Goal: Information Seeking & Learning: Learn about a topic

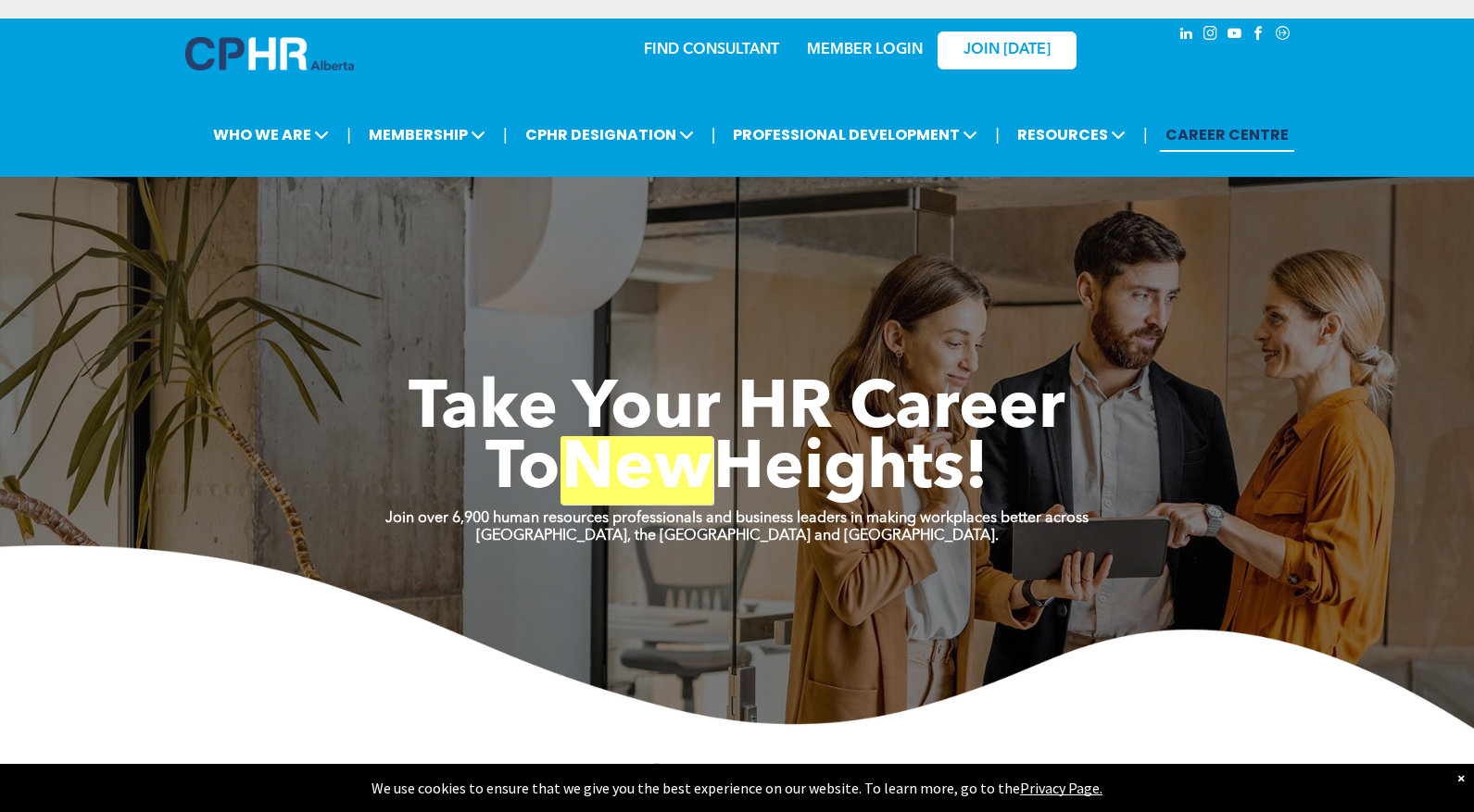
scroll to position [36, 0]
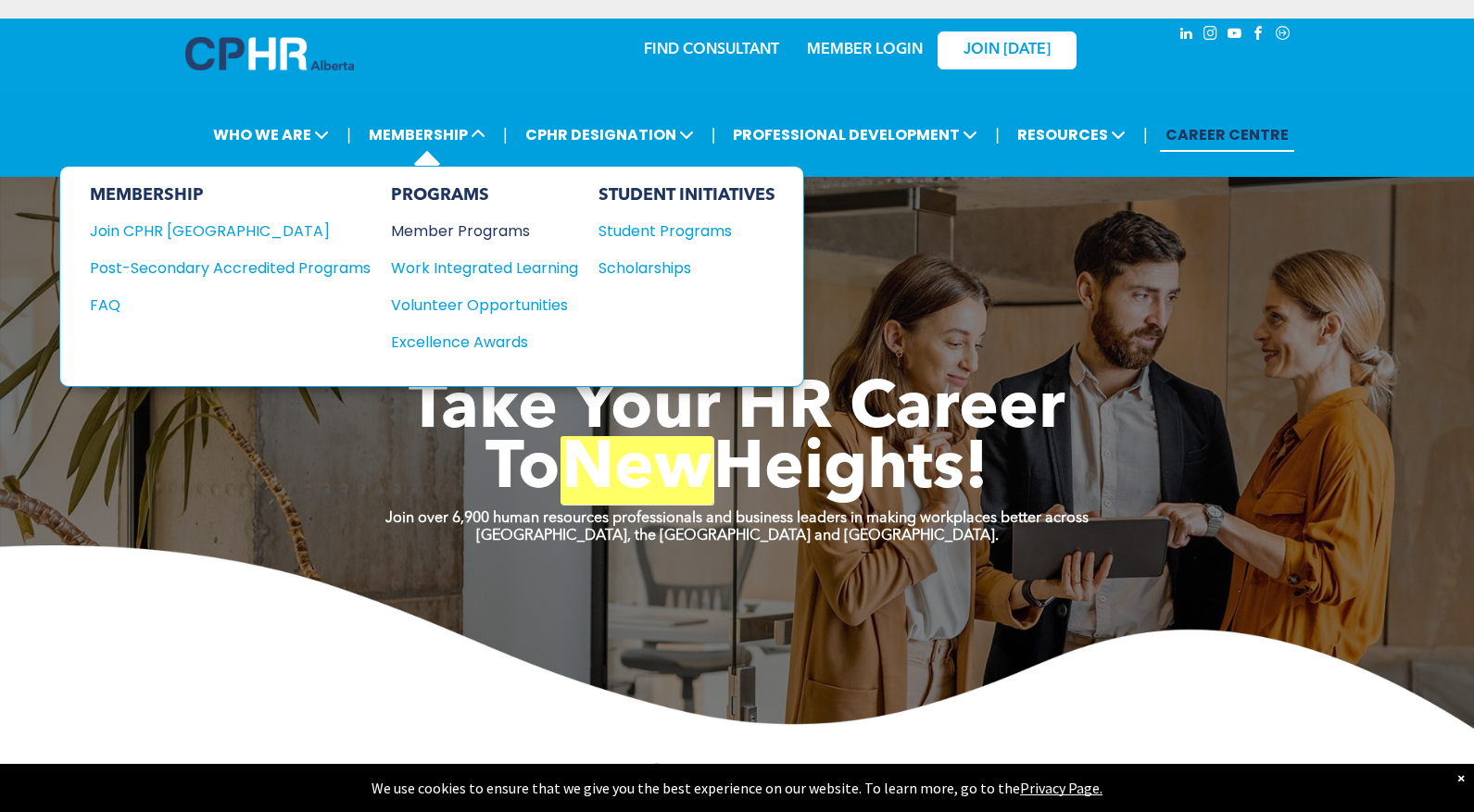
click at [422, 232] on div "Member Programs" at bounding box center [475, 231] width 168 height 23
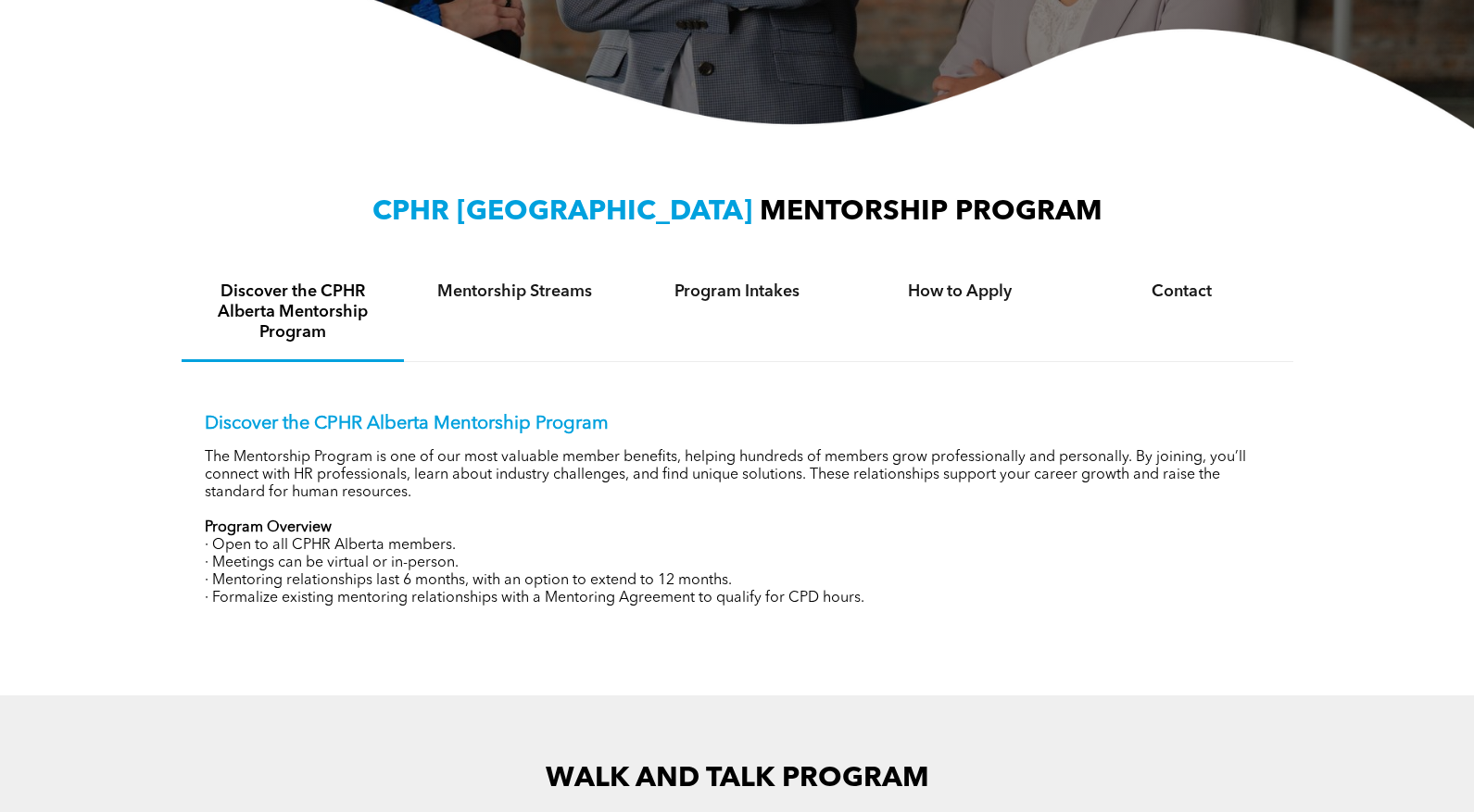
scroll to position [494, 0]
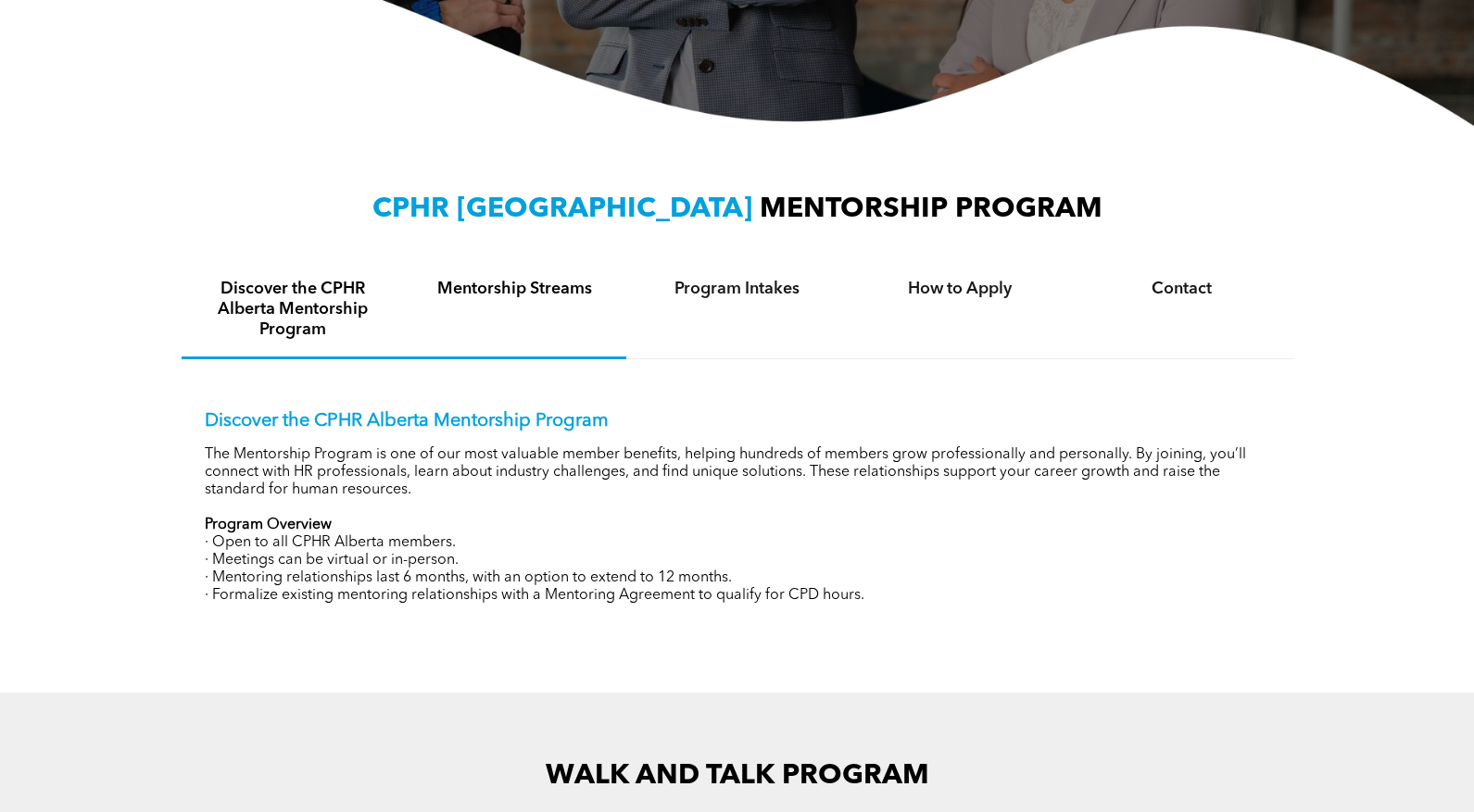
click at [485, 276] on div "Mentorship Streams" at bounding box center [515, 310] width 222 height 98
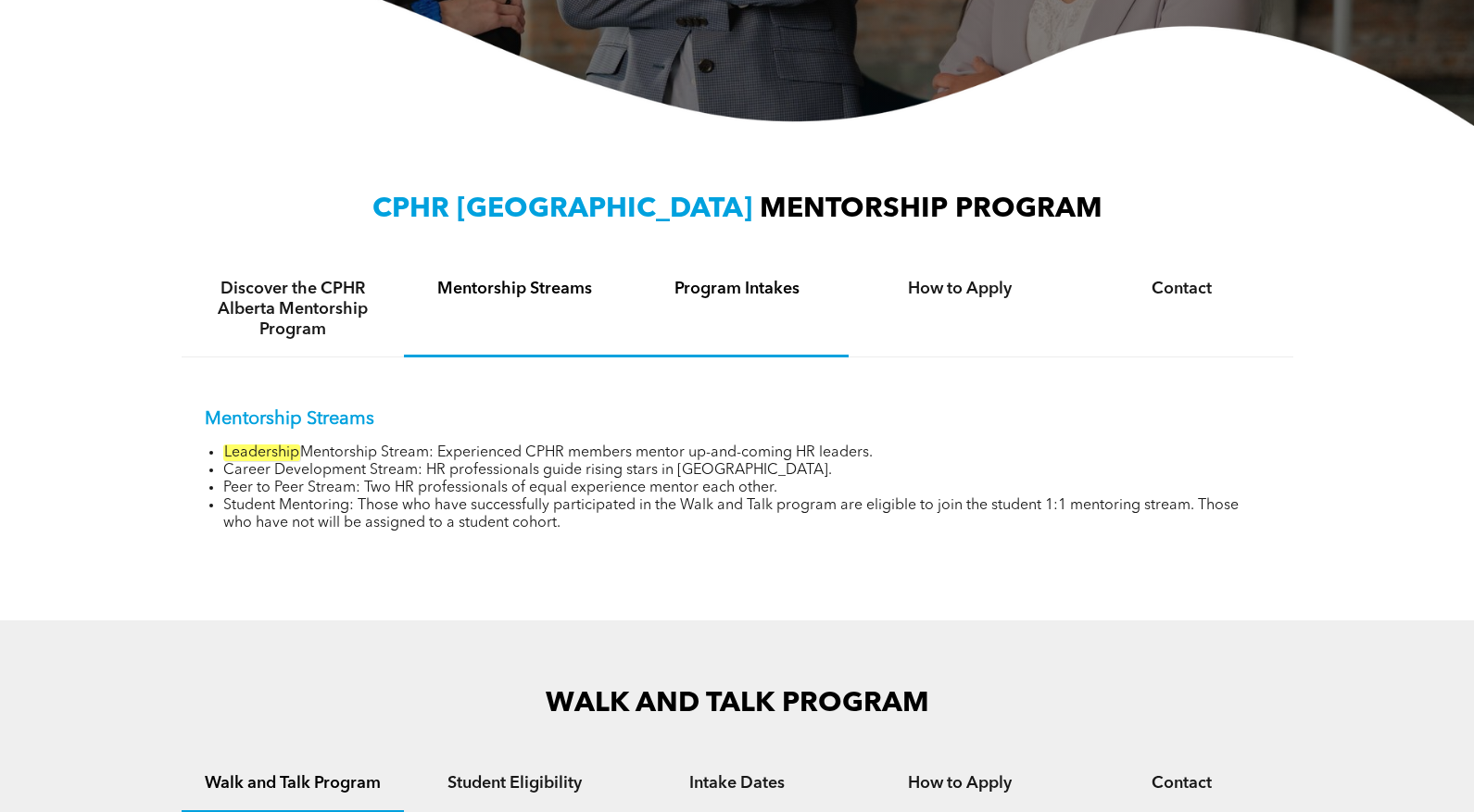
click at [701, 292] on h4 "Program Intakes" at bounding box center [737, 289] width 189 height 20
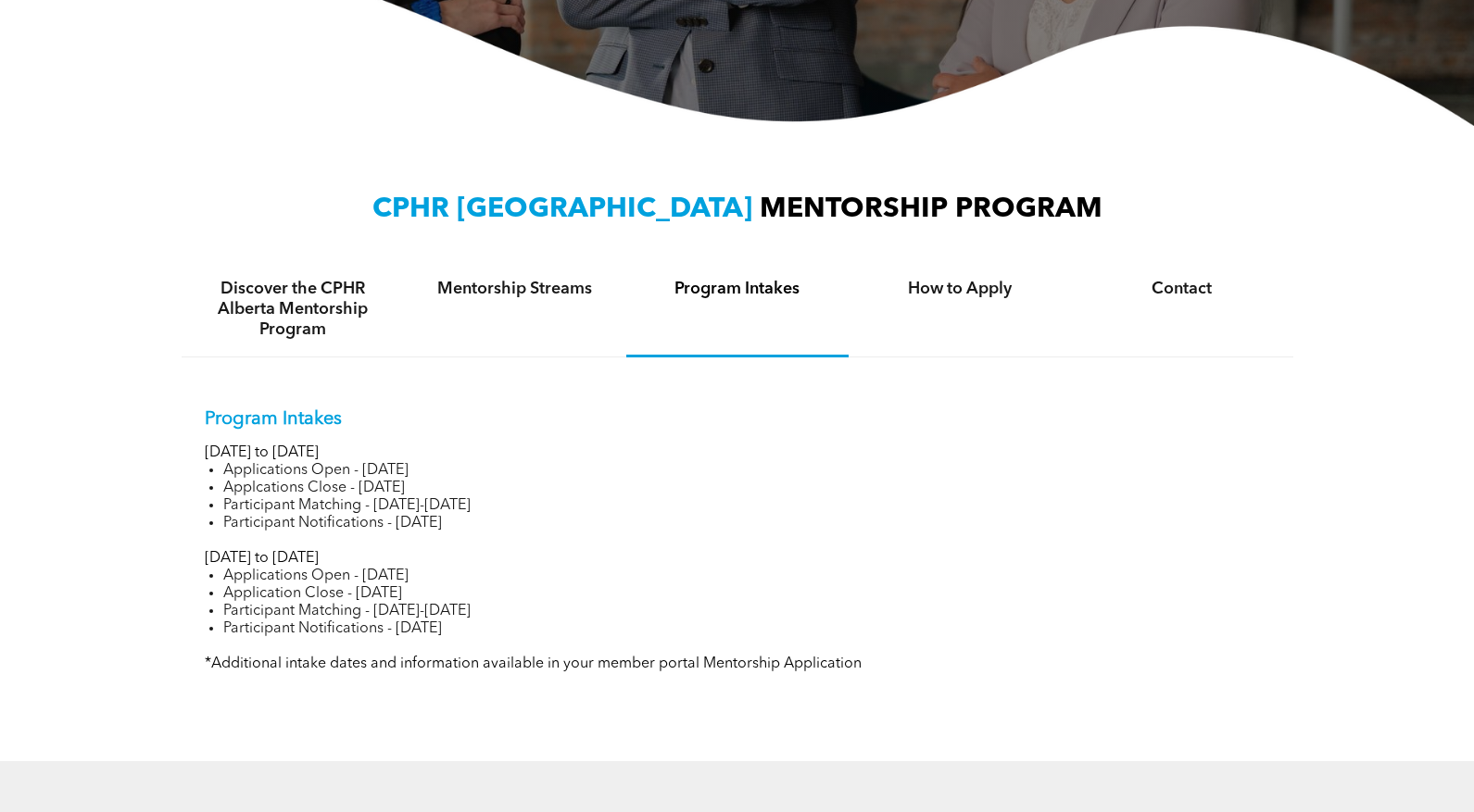
drag, startPoint x: 297, startPoint y: 466, endPoint x: 528, endPoint y: 485, distance: 231.8
type textarea "**********"
click at [528, 485] on ul "Applications Open - November 14, 2024 Applcations Close - January 13, 2025 Part…" at bounding box center [737, 497] width 1065 height 71
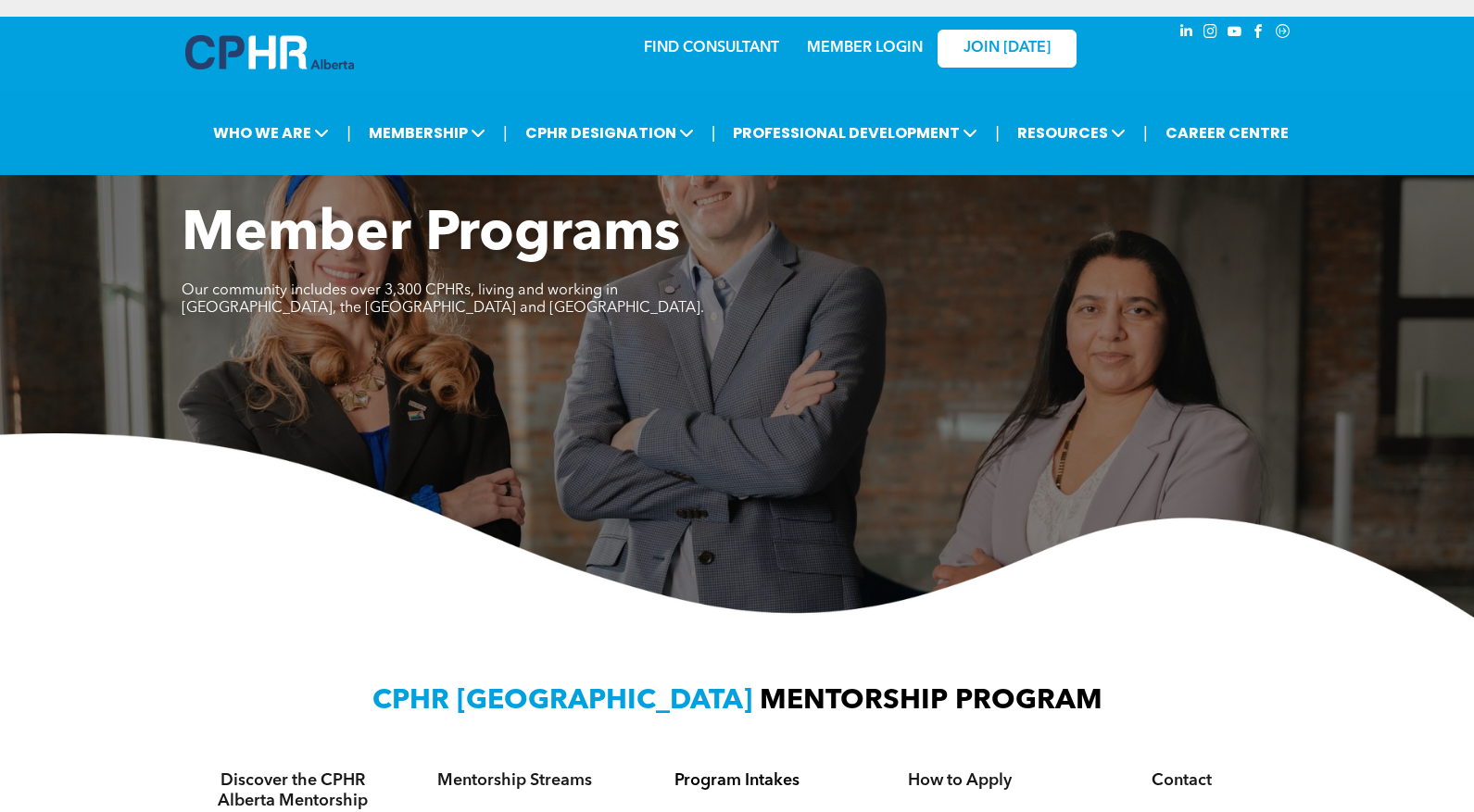
scroll to position [0, 0]
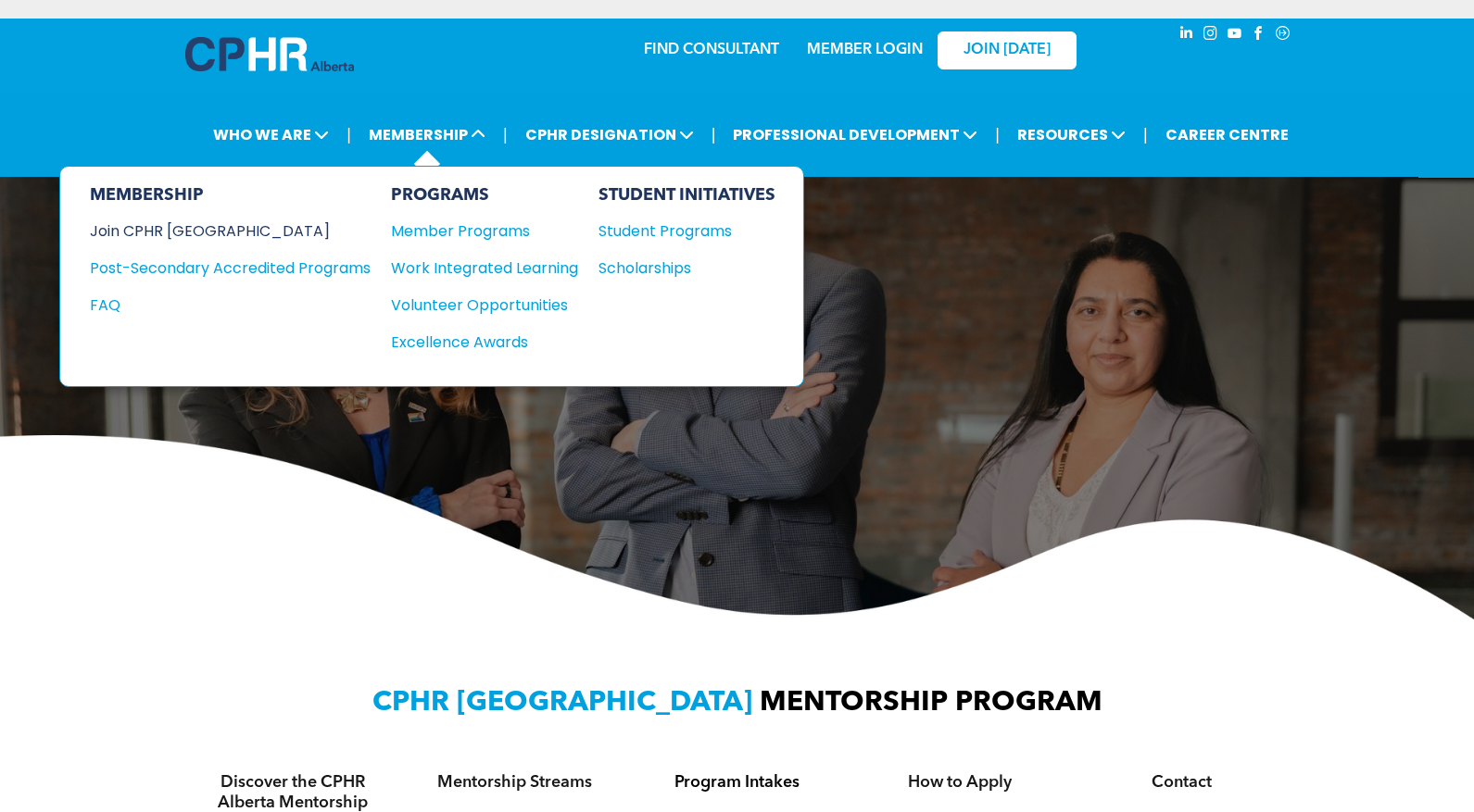
click at [196, 230] on div "Join CPHR [GEOGRAPHIC_DATA]" at bounding box center [216, 231] width 253 height 23
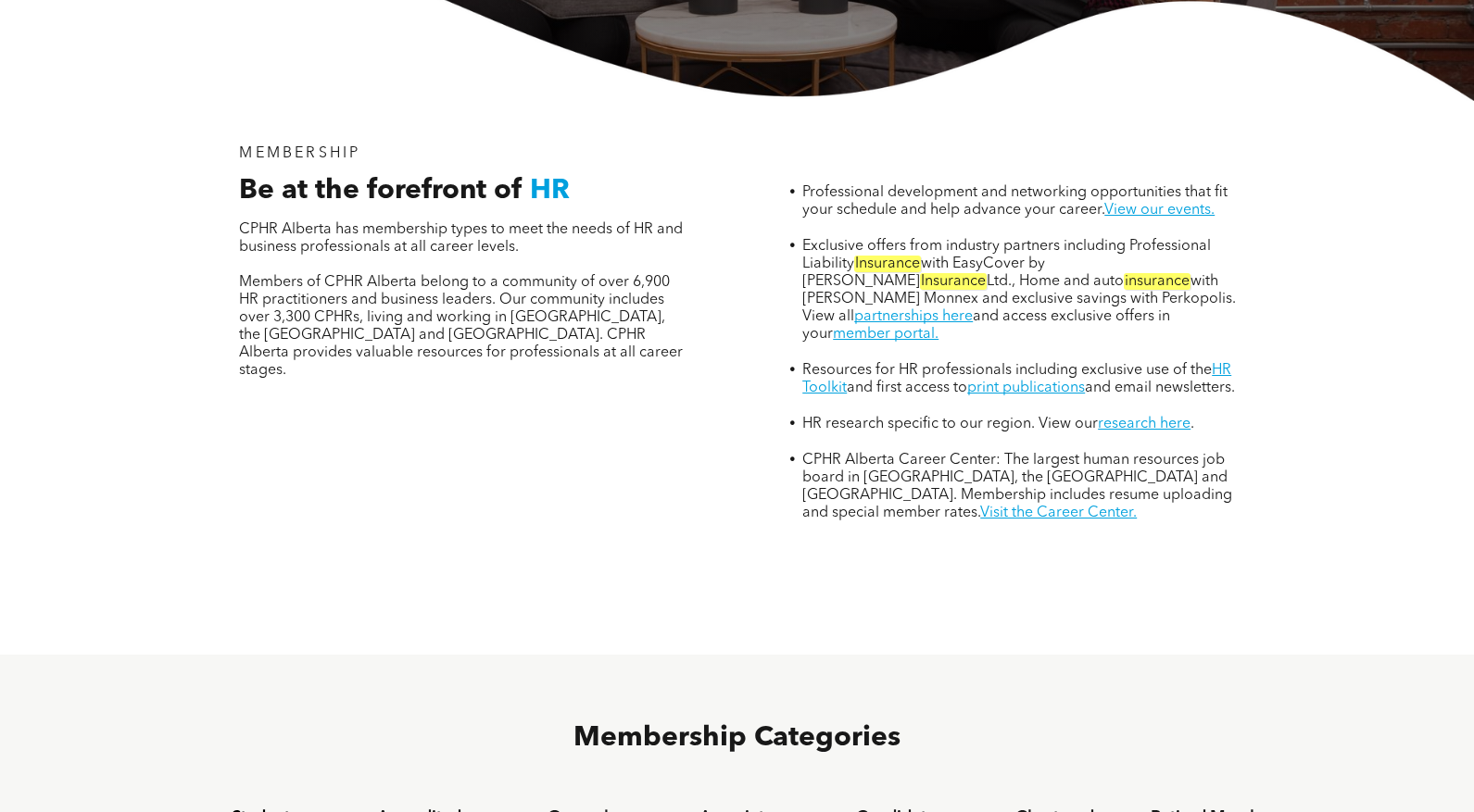
scroll to position [603, 0]
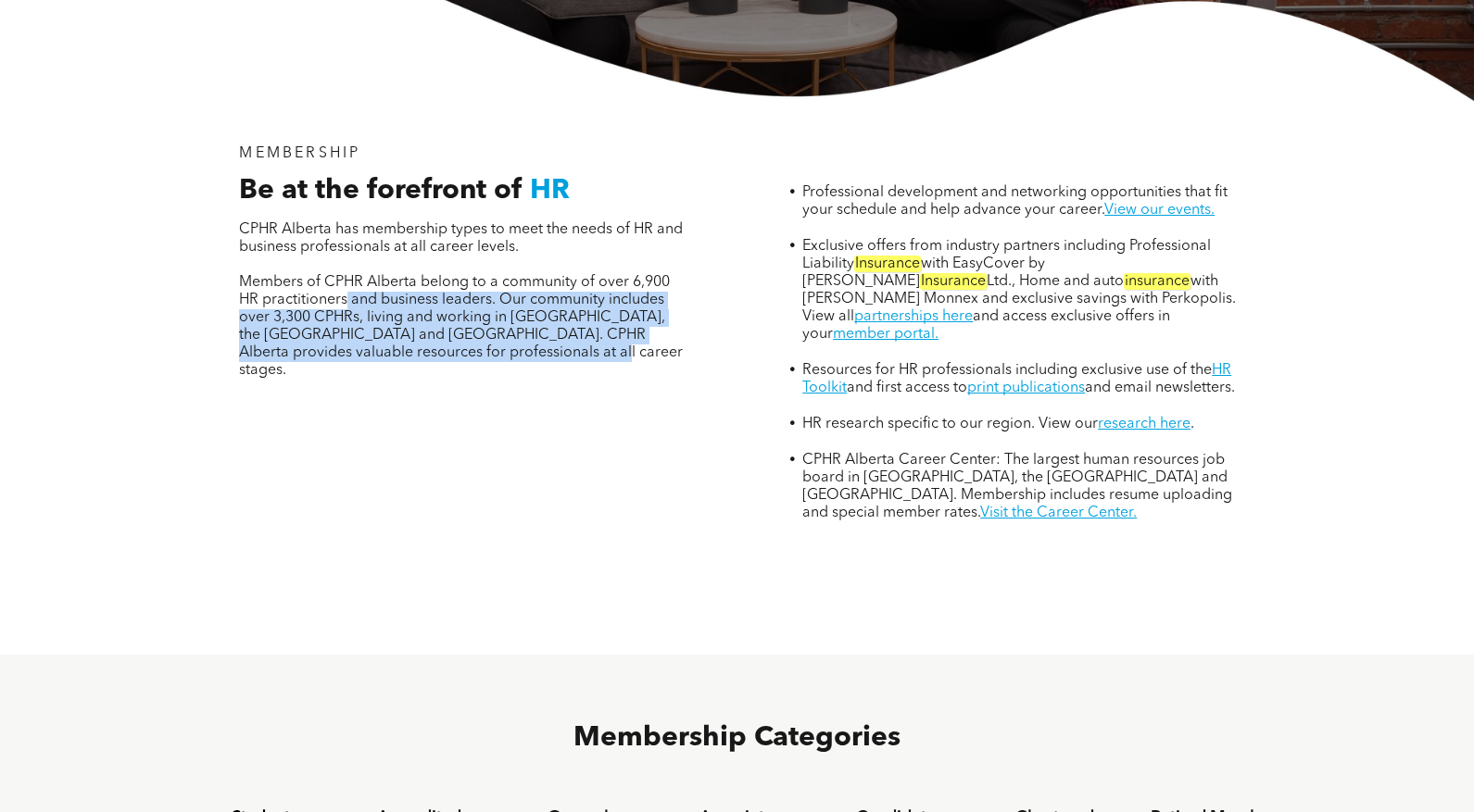
drag, startPoint x: 354, startPoint y: 208, endPoint x: 395, endPoint y: 332, distance: 130.6
type textarea "**********"
click at [395, 332] on div "MEMBERSHIP Be at the forefront of HR CPHR Alberta has membership types to meet …" at bounding box center [462, 333] width 505 height 407
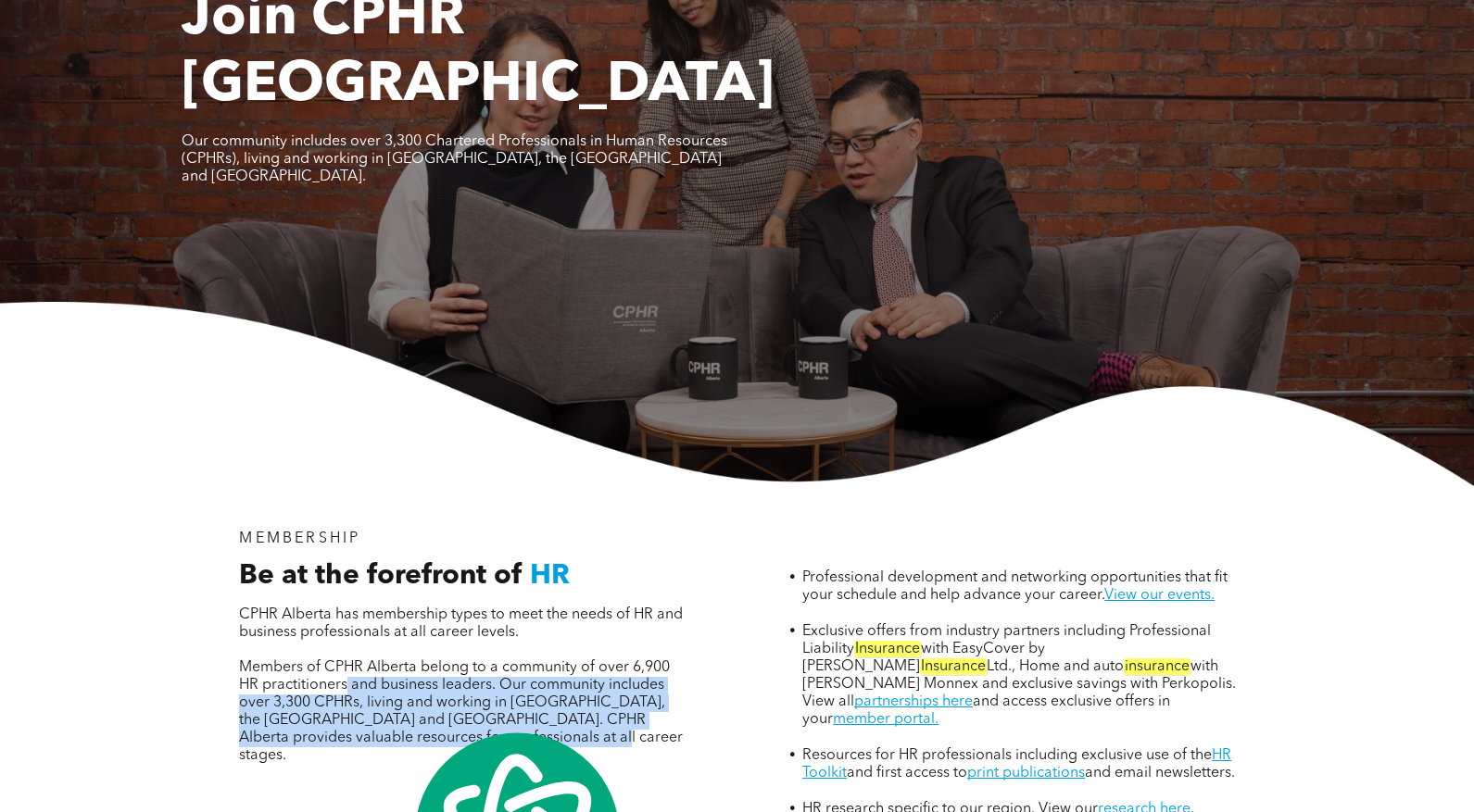
scroll to position [0, 0]
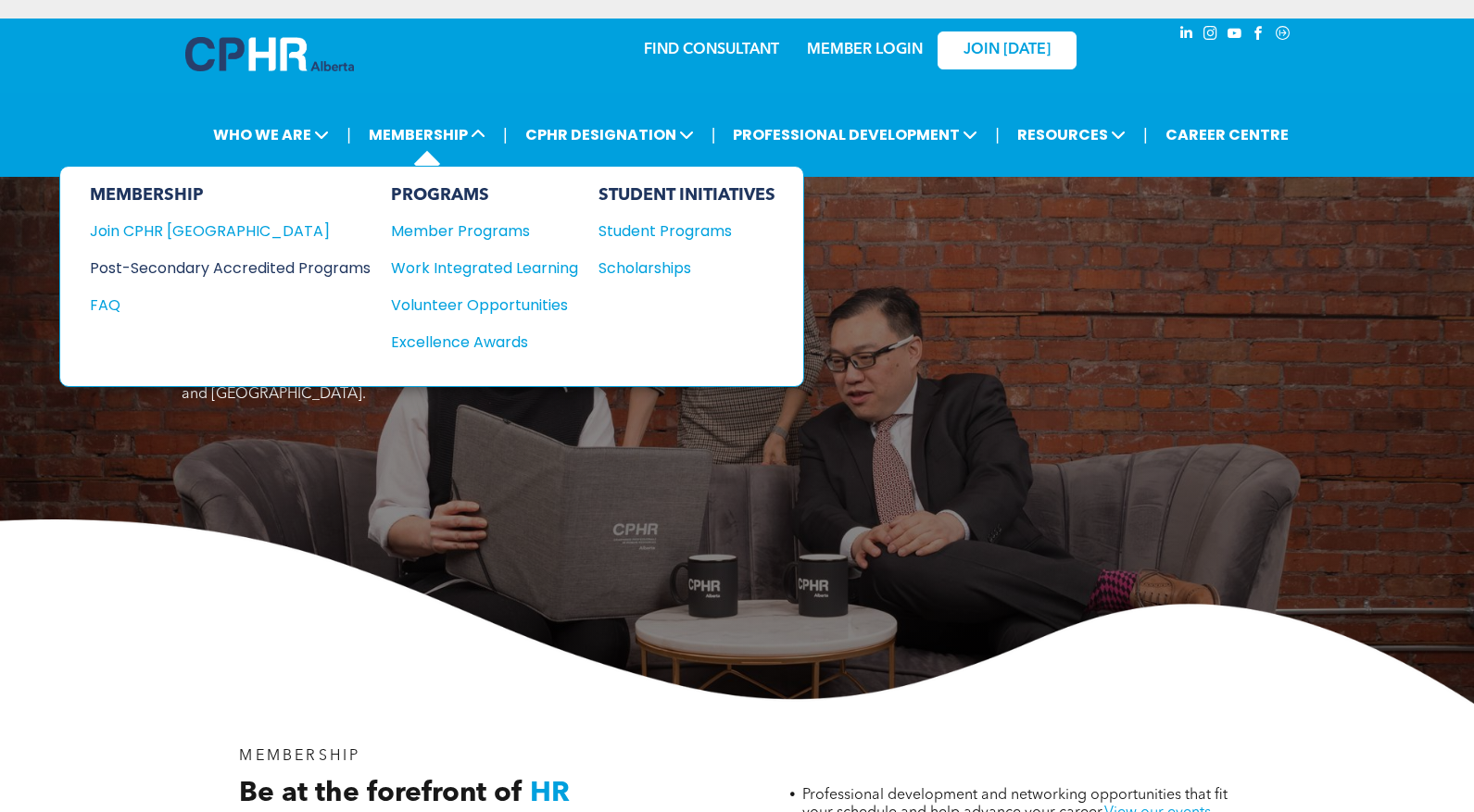
click at [187, 272] on div "Post-Secondary Accredited Programs" at bounding box center [216, 268] width 253 height 23
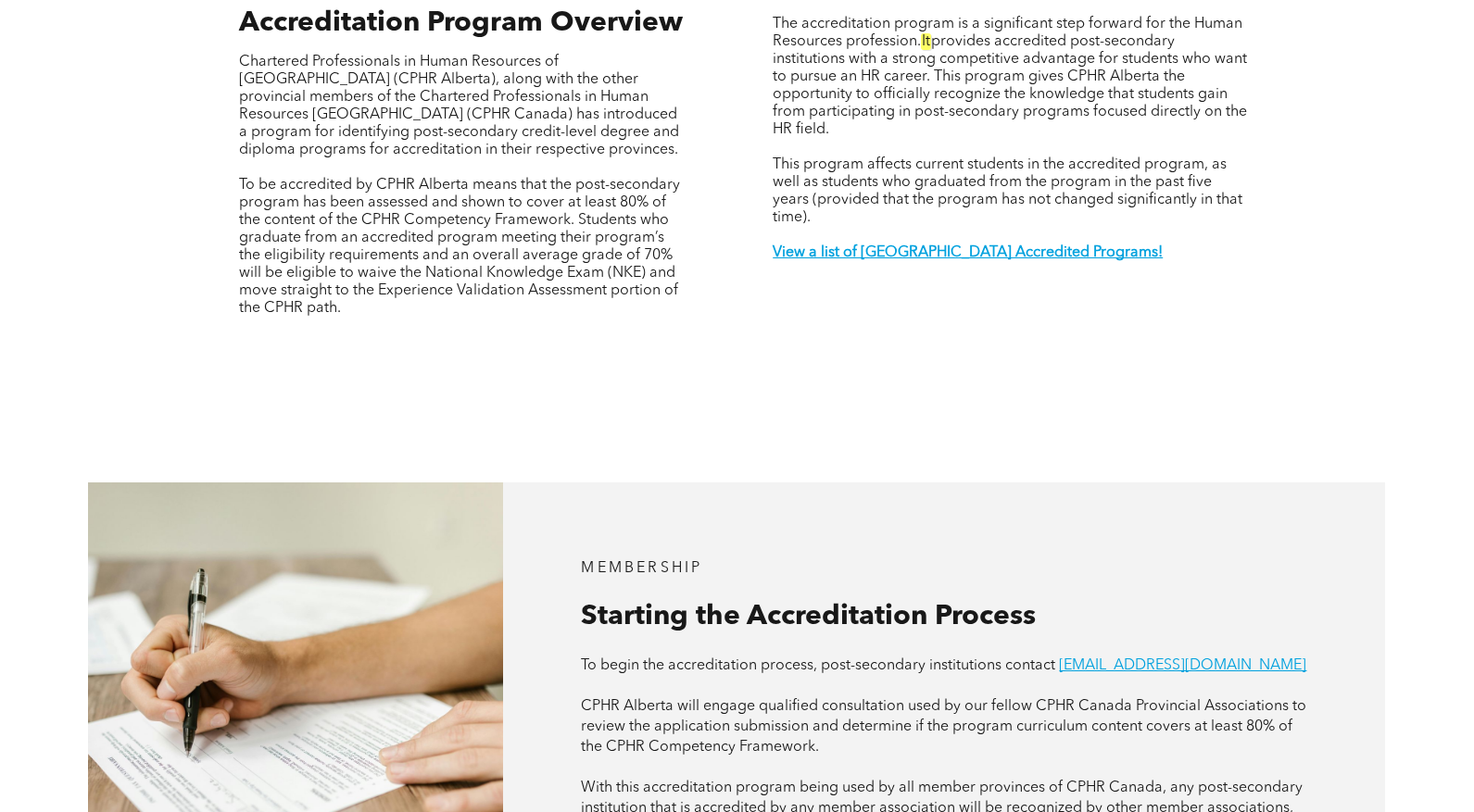
scroll to position [709, 0]
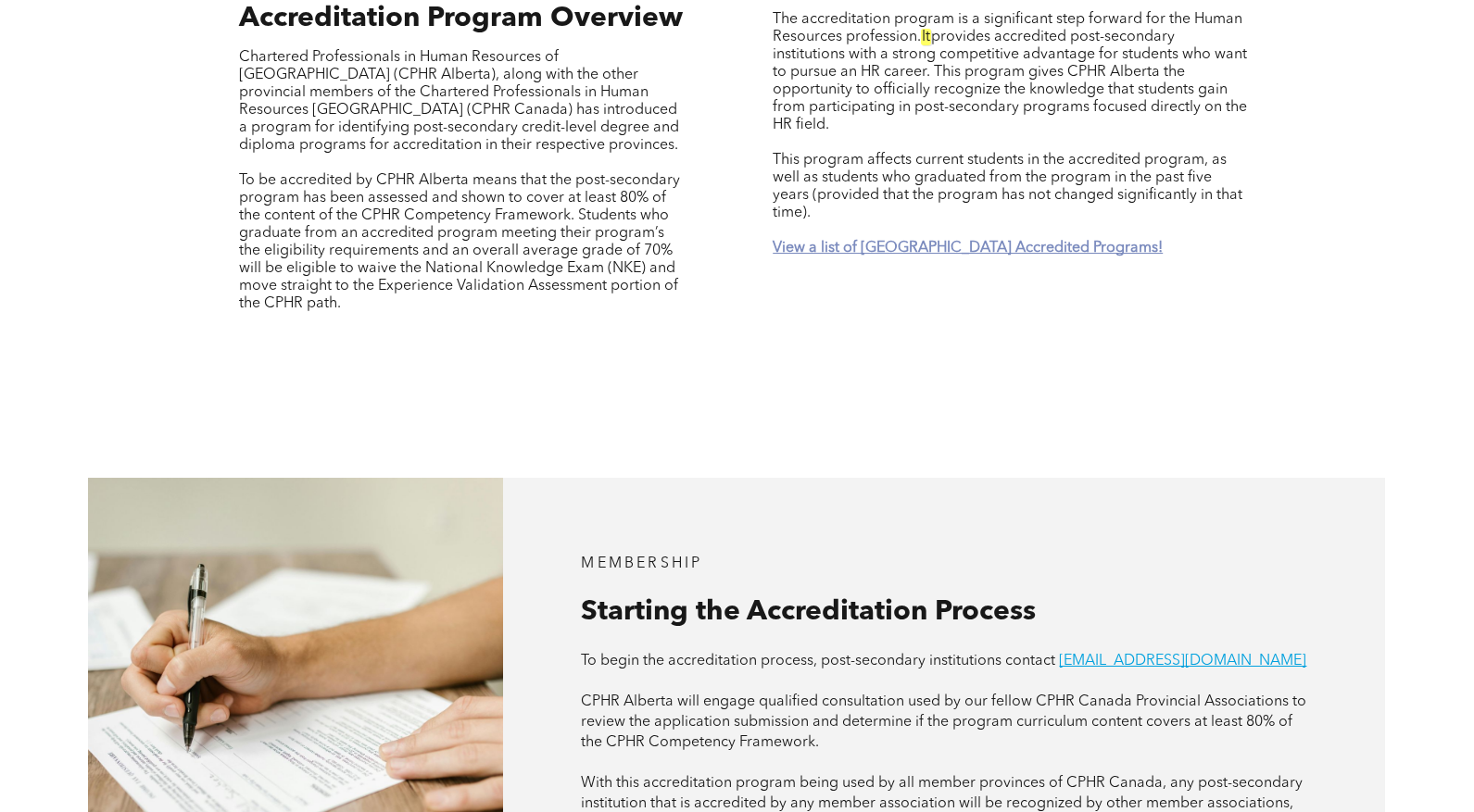
click at [960, 241] on strong "View a list of [GEOGRAPHIC_DATA] Accredited Programs!" at bounding box center [967, 248] width 390 height 15
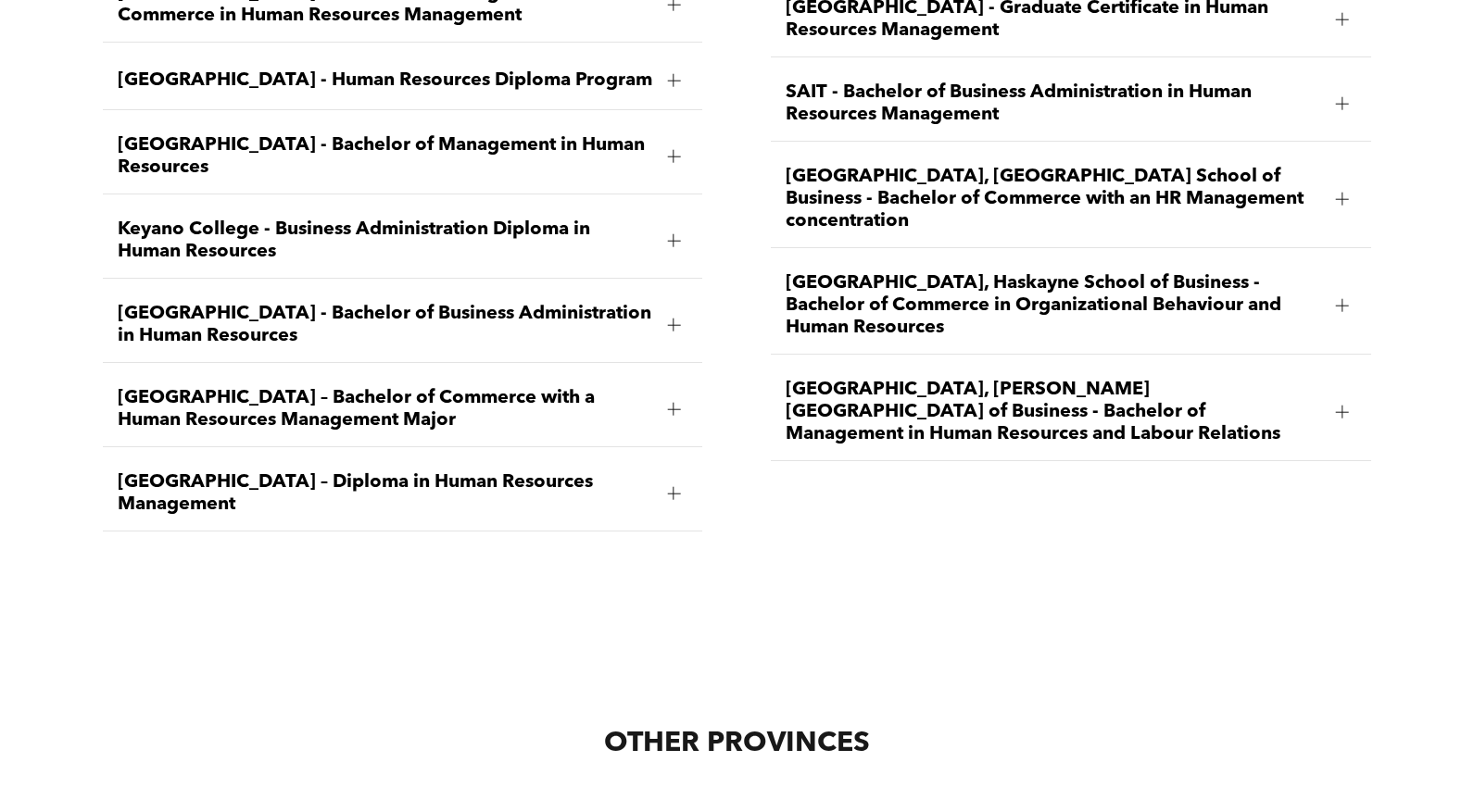
scroll to position [2991, 0]
click at [658, 64] on div "[GEOGRAPHIC_DATA] - Human Resources Diploma Program" at bounding box center [402, 80] width 599 height 59
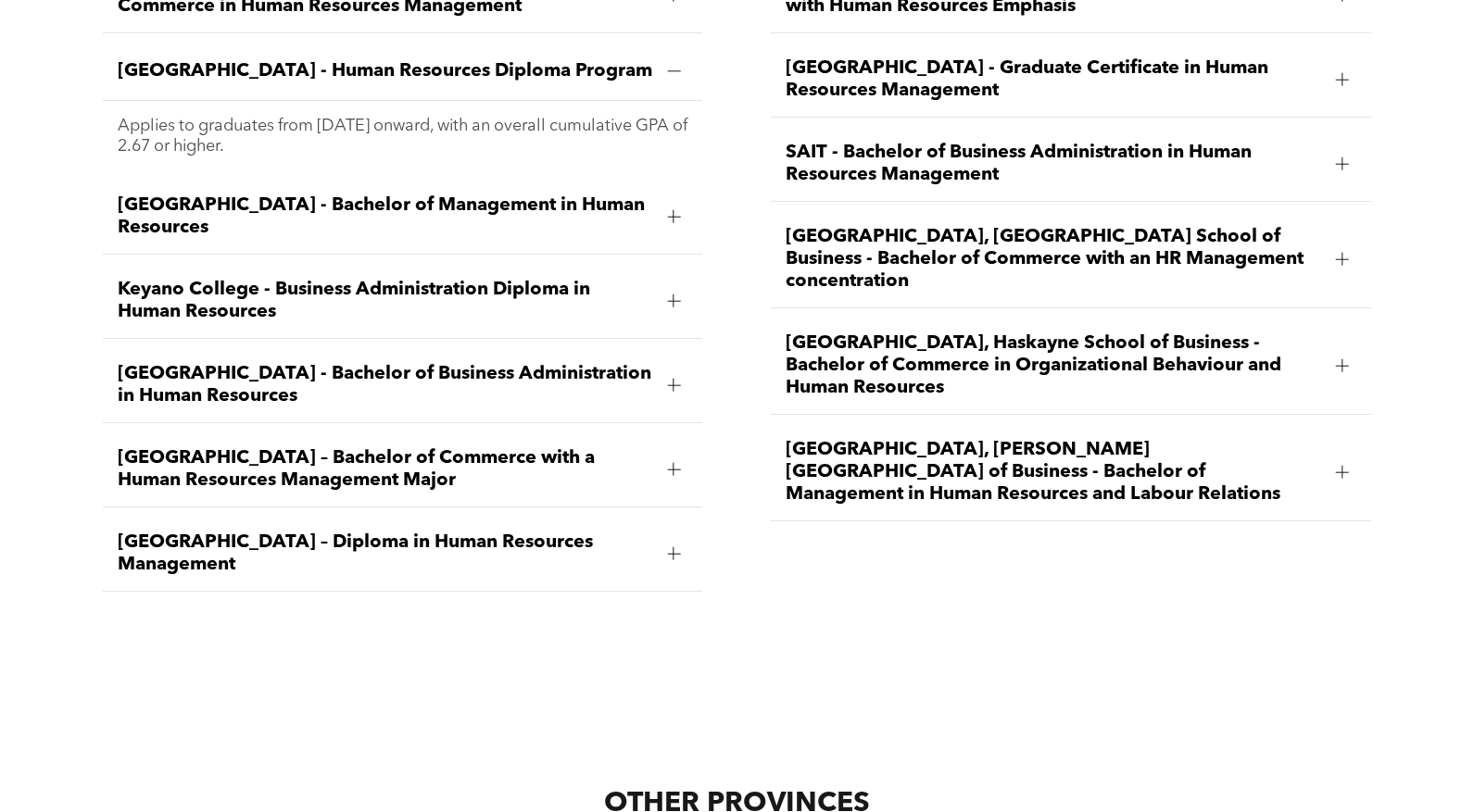
scroll to position [2922, 0]
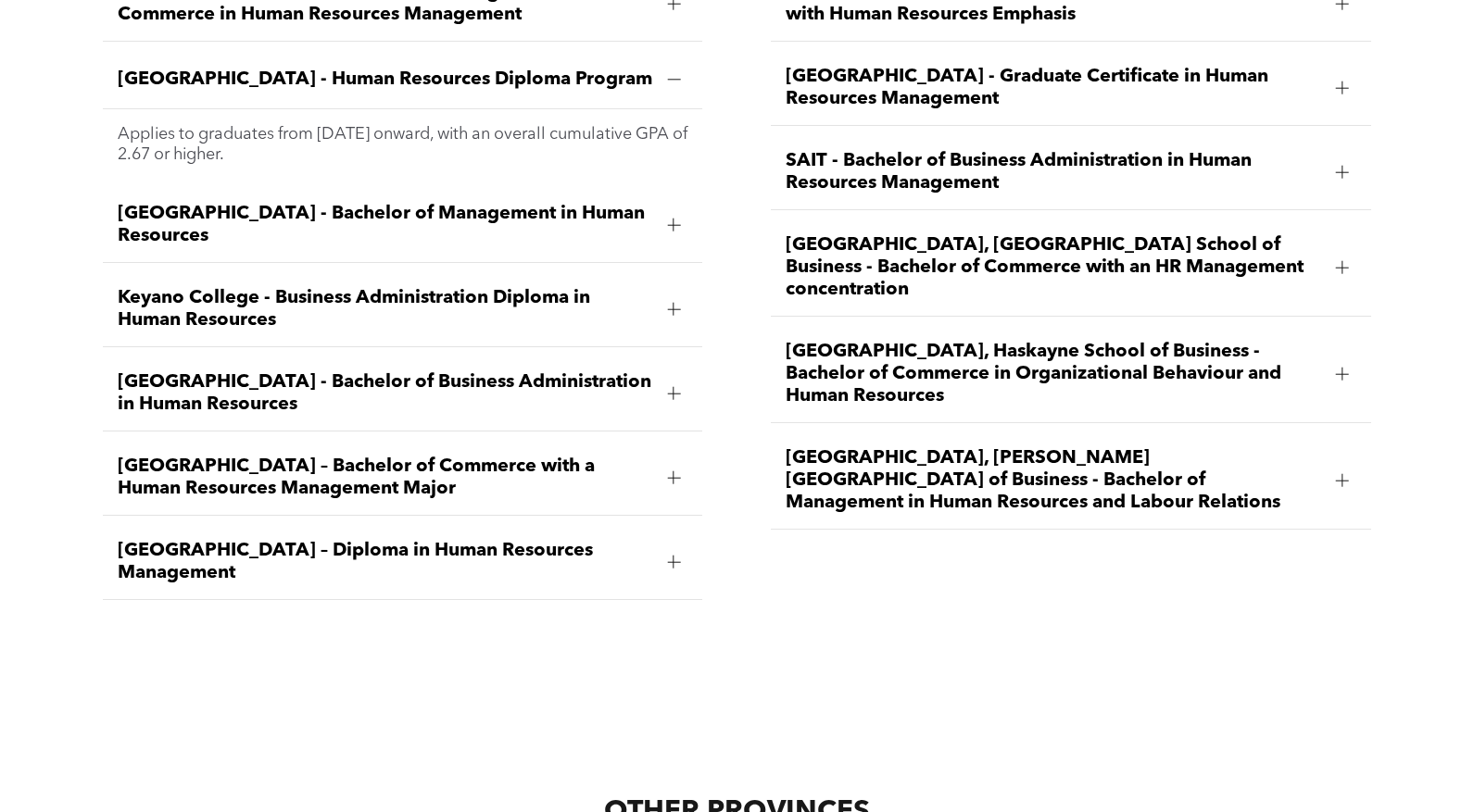
click at [658, 64] on div "Bow Valley College - Human Resources Diploma Program" at bounding box center [402, 80] width 599 height 59
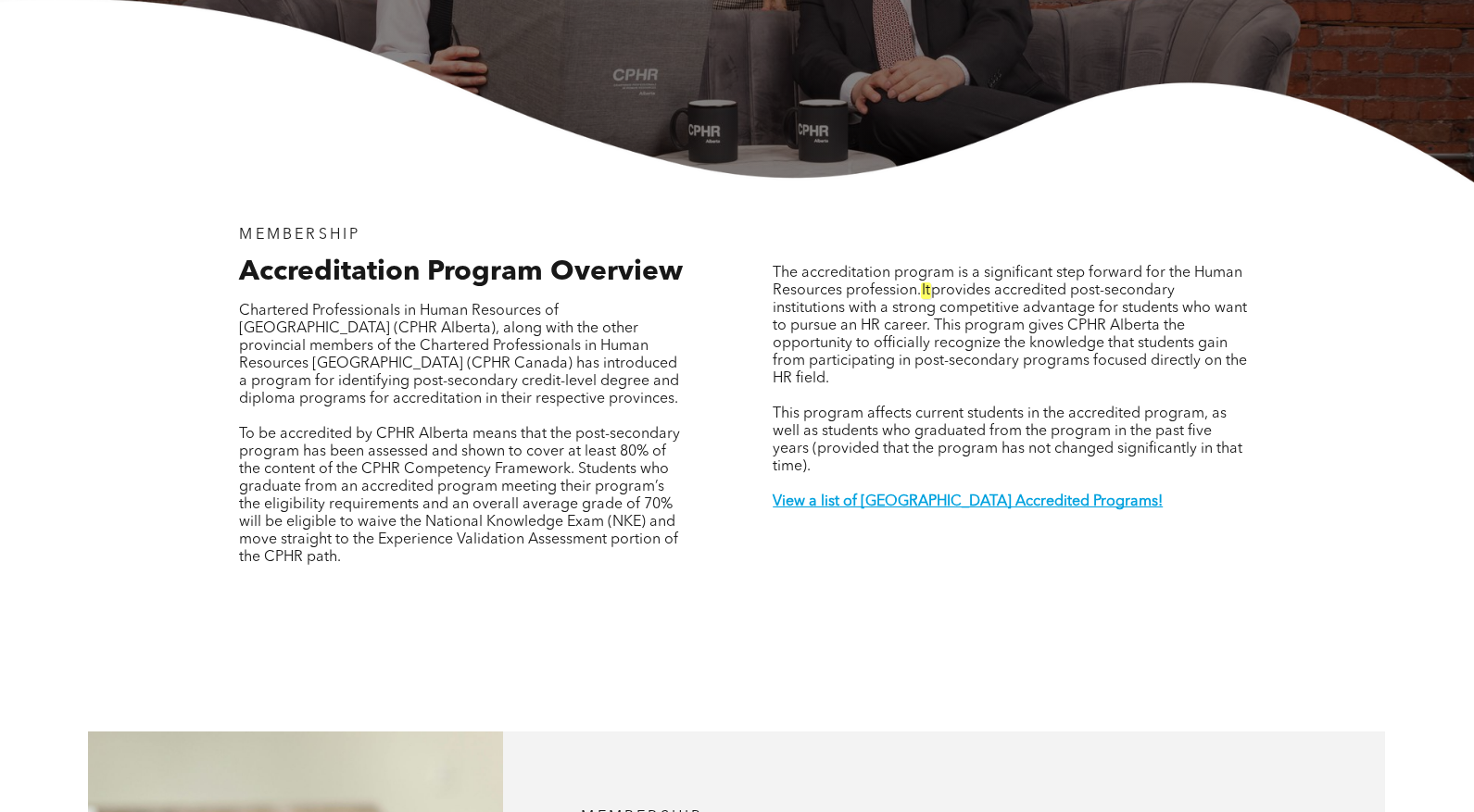
scroll to position [0, 0]
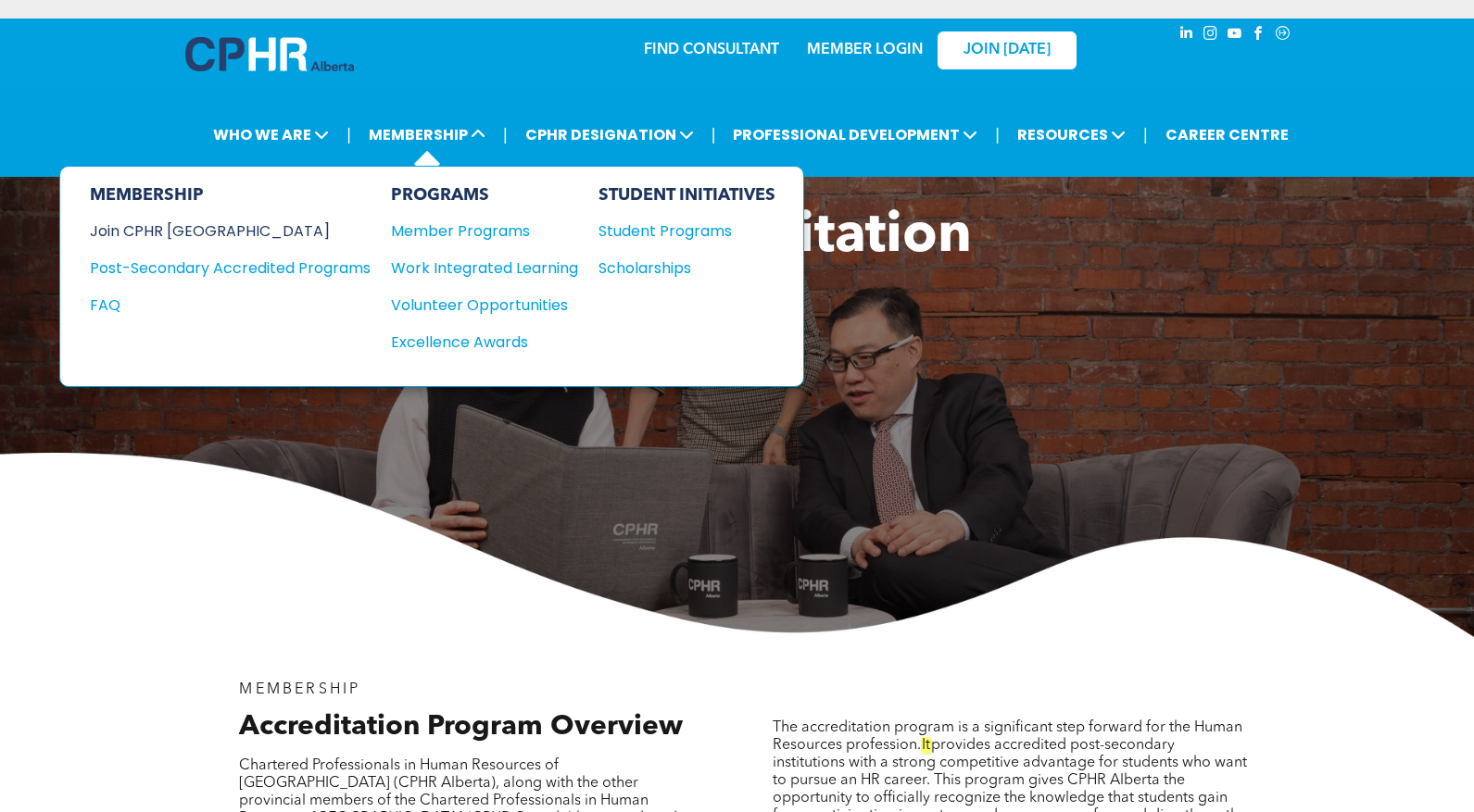
click at [162, 231] on div "Join CPHR [GEOGRAPHIC_DATA]" at bounding box center [216, 231] width 253 height 23
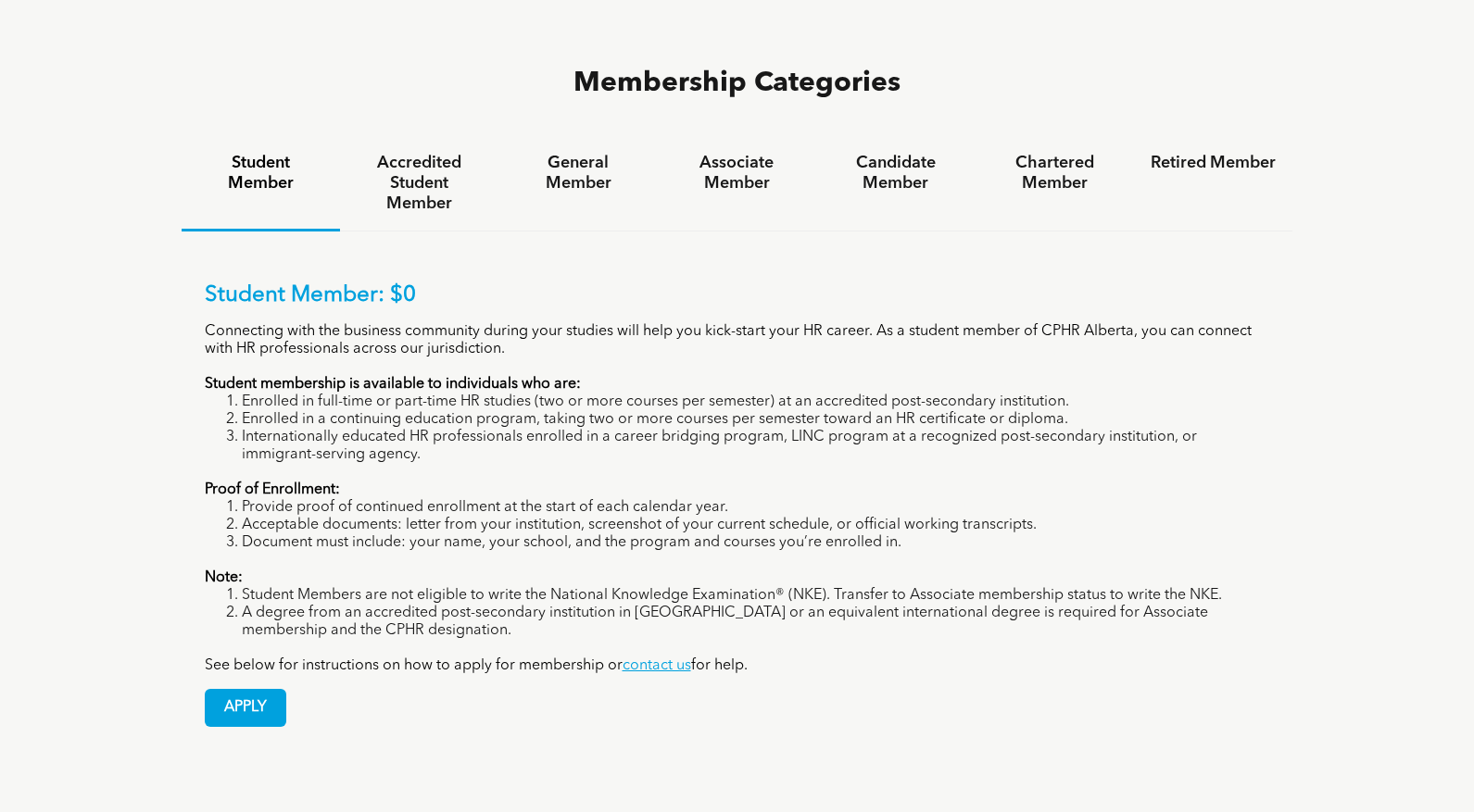
scroll to position [1120, 0]
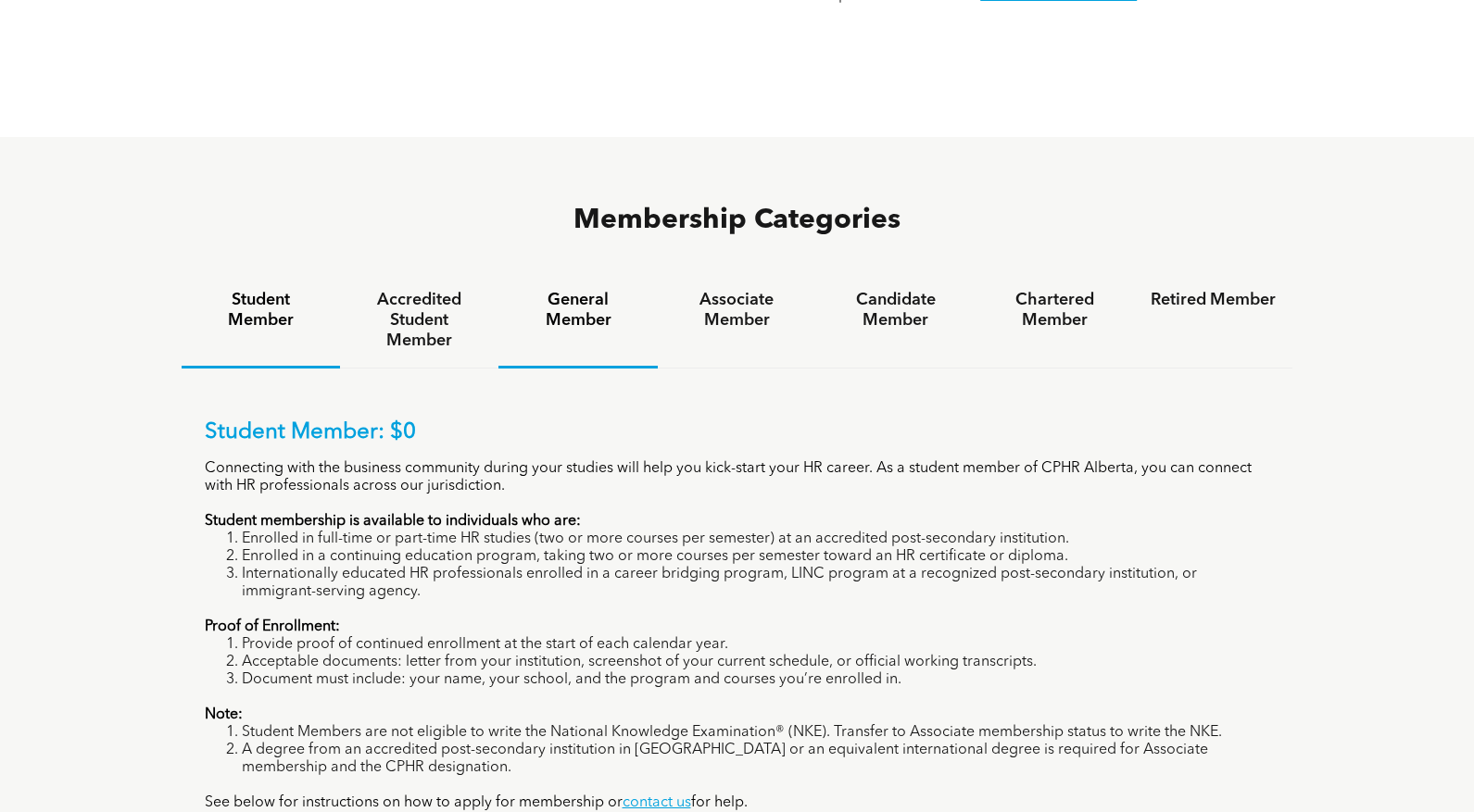
click at [594, 290] on h4 "General Member" at bounding box center [577, 309] width 125 height 41
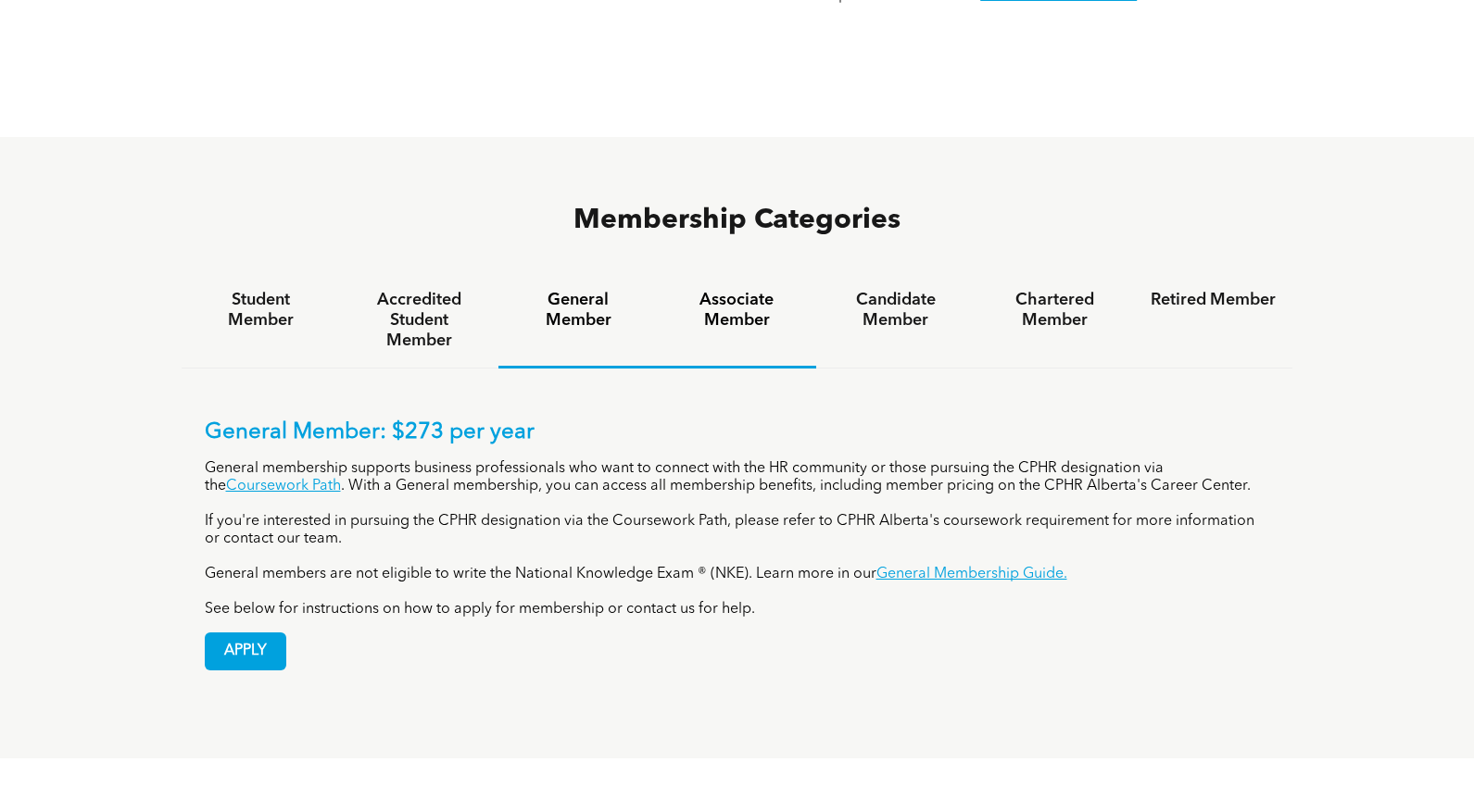
click at [755, 290] on h4 "Associate Member" at bounding box center [737, 309] width 125 height 41
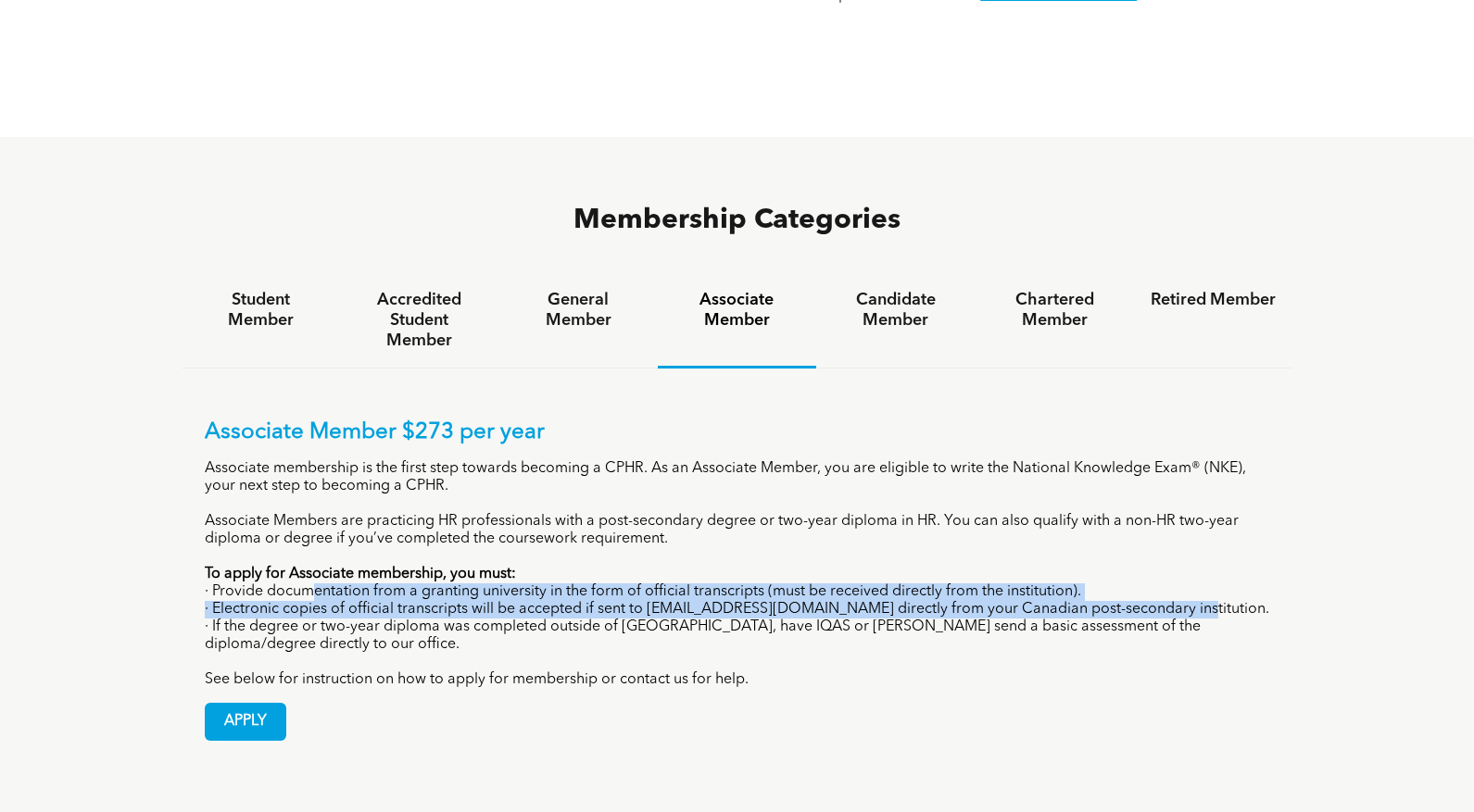
drag, startPoint x: 324, startPoint y: 488, endPoint x: 1163, endPoint y: 508, distance: 839.2
type textarea "**********"
click at [1163, 508] on div "Associate Member $273 per year Associate membership is the first step towards b…" at bounding box center [737, 554] width 1065 height 270
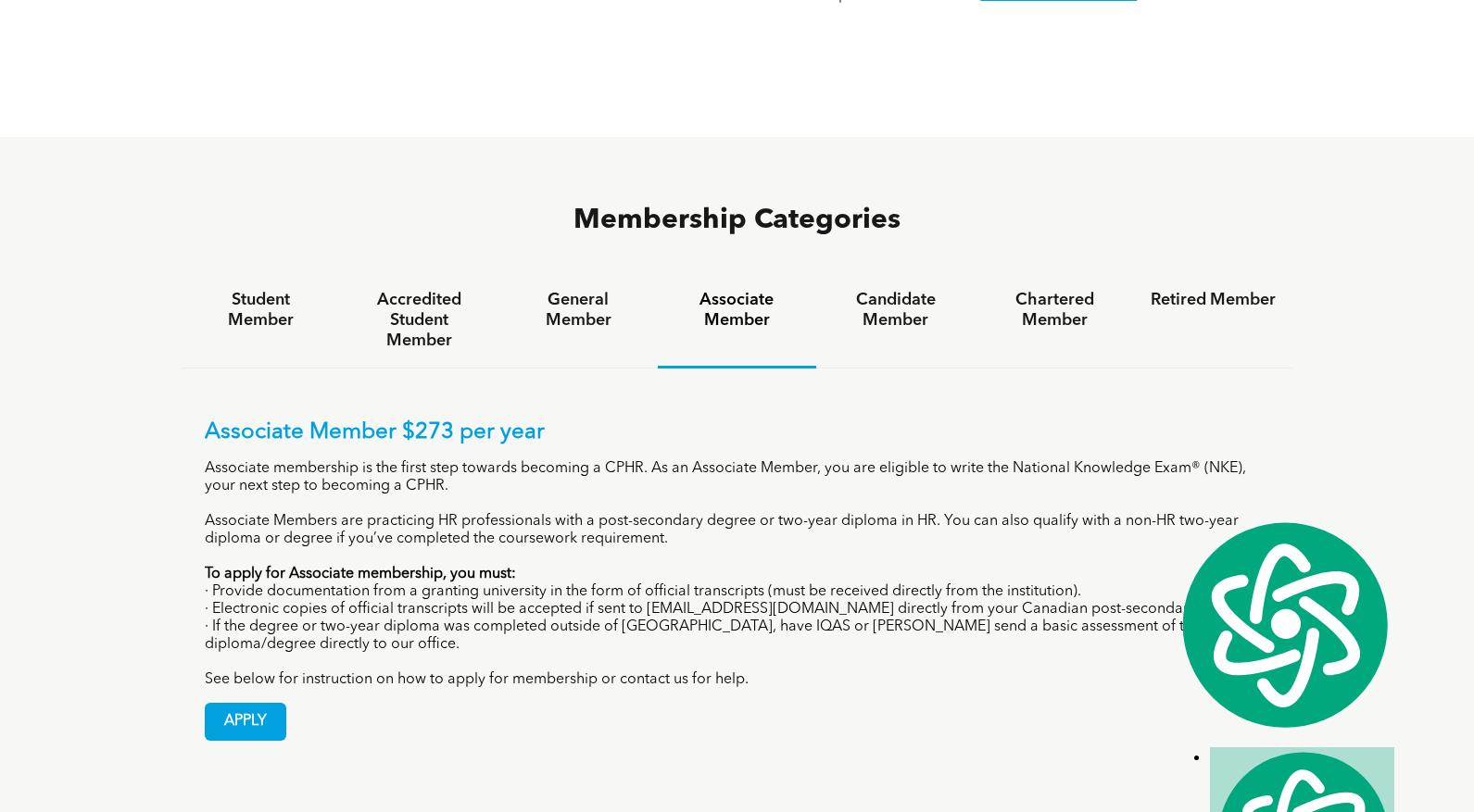
click at [578, 619] on p "· If the degree or two-year diploma was completed outside of [GEOGRAPHIC_DATA],…" at bounding box center [737, 636] width 1065 height 35
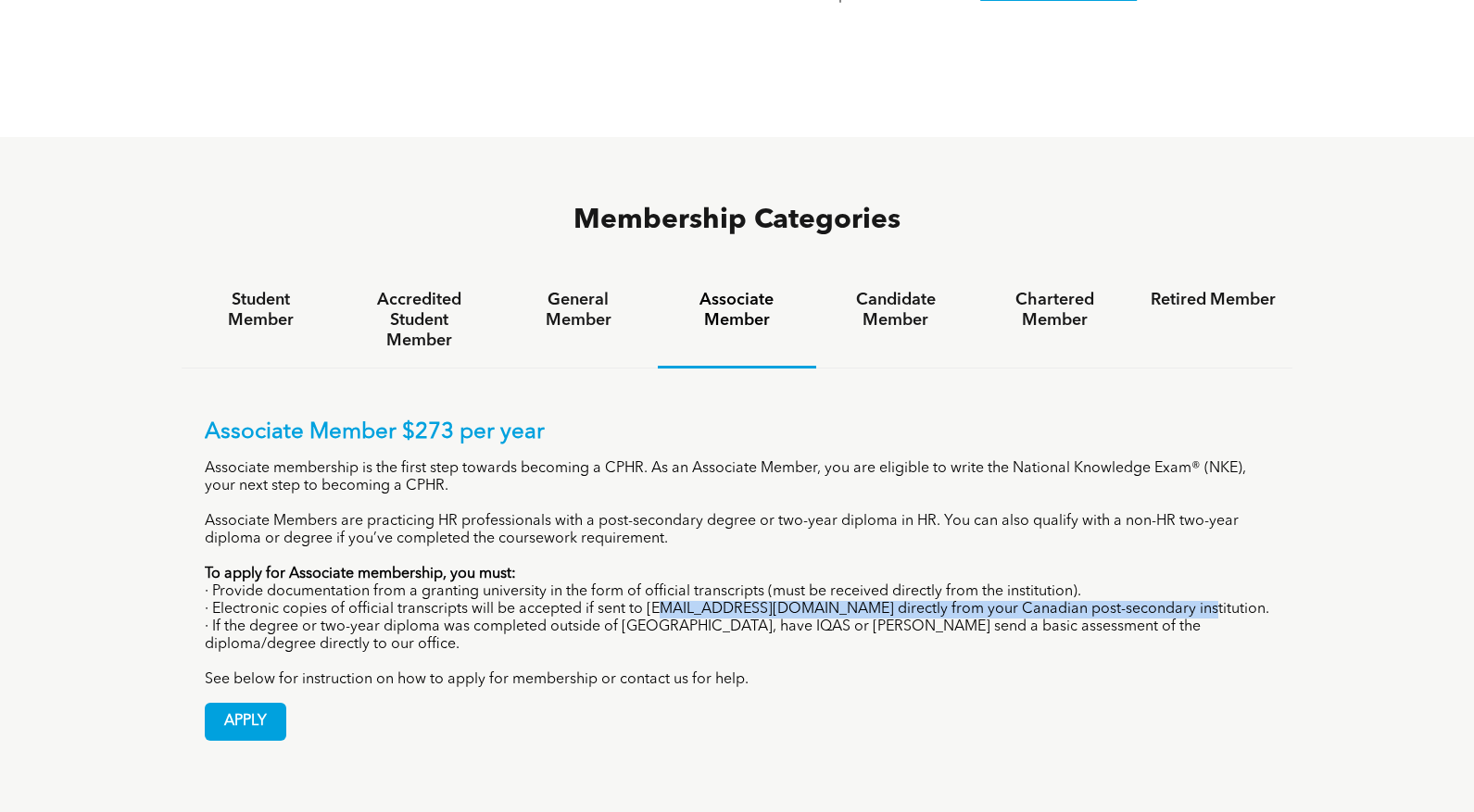
drag, startPoint x: 662, startPoint y: 499, endPoint x: 1178, endPoint y: 502, distance: 516.0
click at [1178, 601] on p "· Electronic copies of official transcripts will be accepted if sent to [EMAIL_…" at bounding box center [737, 610] width 1065 height 18
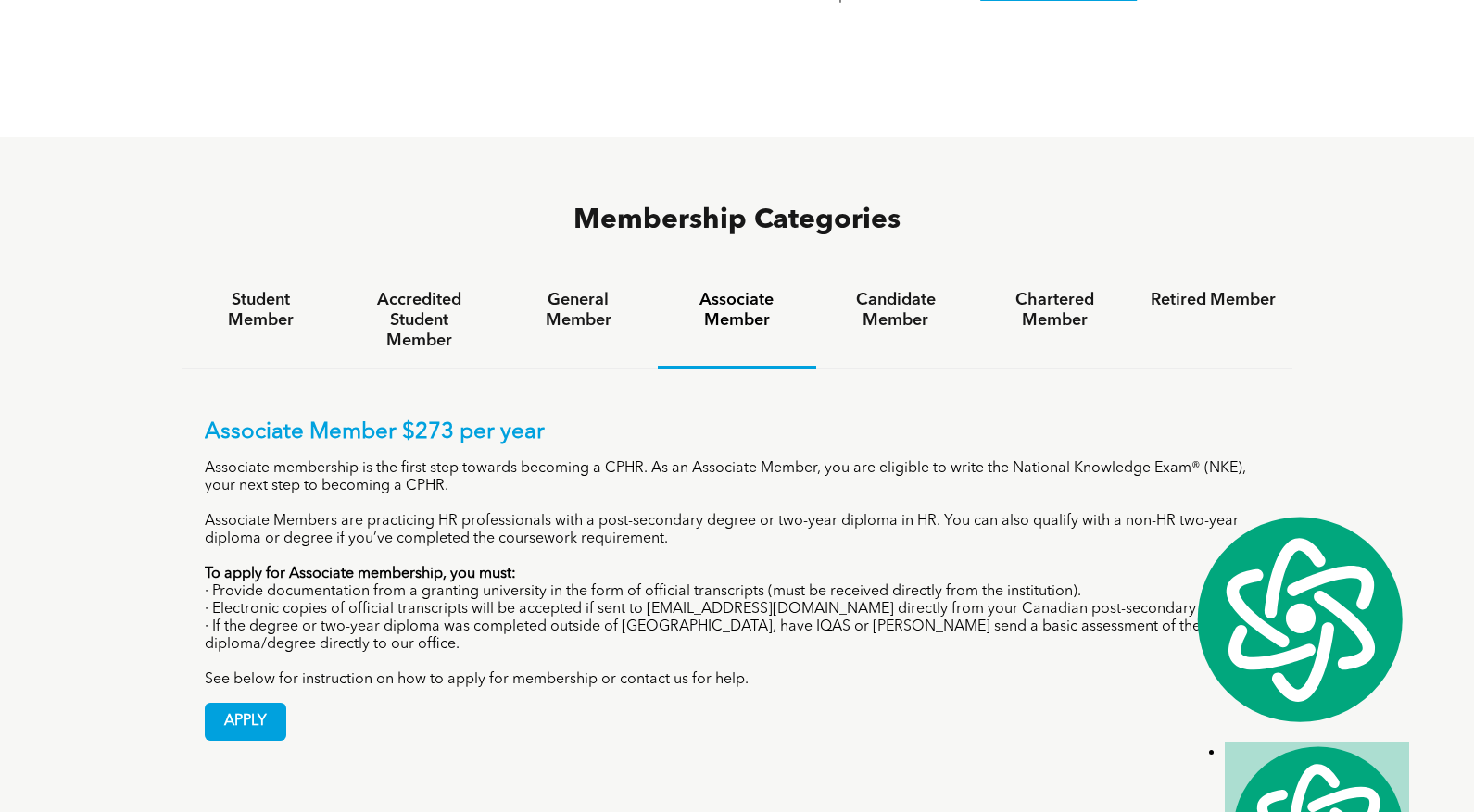
click at [1159, 619] on p "· If the degree or two-year diploma was completed outside of [GEOGRAPHIC_DATA],…" at bounding box center [737, 636] width 1065 height 35
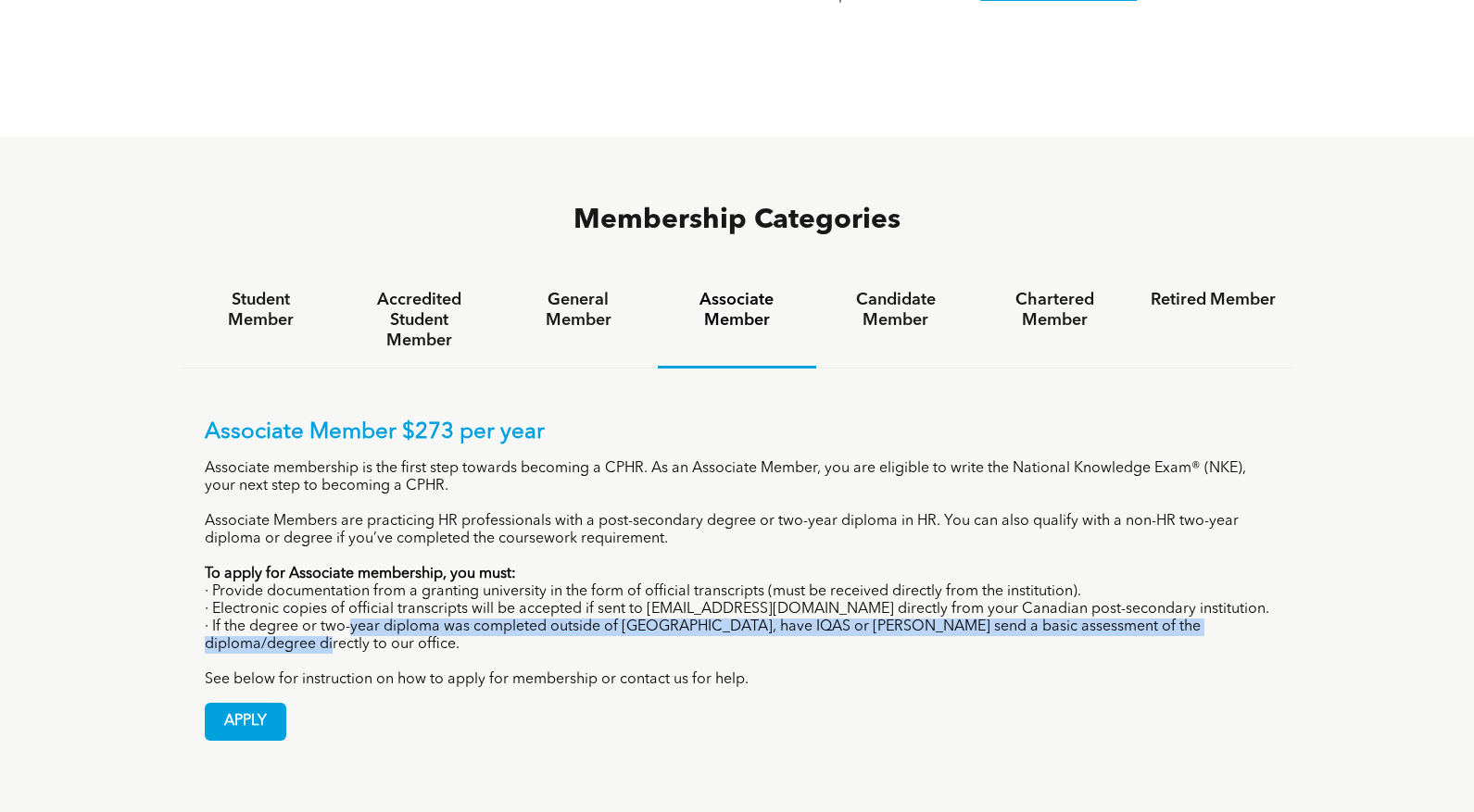
drag, startPoint x: 351, startPoint y: 529, endPoint x: 543, endPoint y: 537, distance: 192.2
click at [543, 619] on p "· If the degree or two-year diploma was completed outside of [GEOGRAPHIC_DATA],…" at bounding box center [737, 636] width 1065 height 35
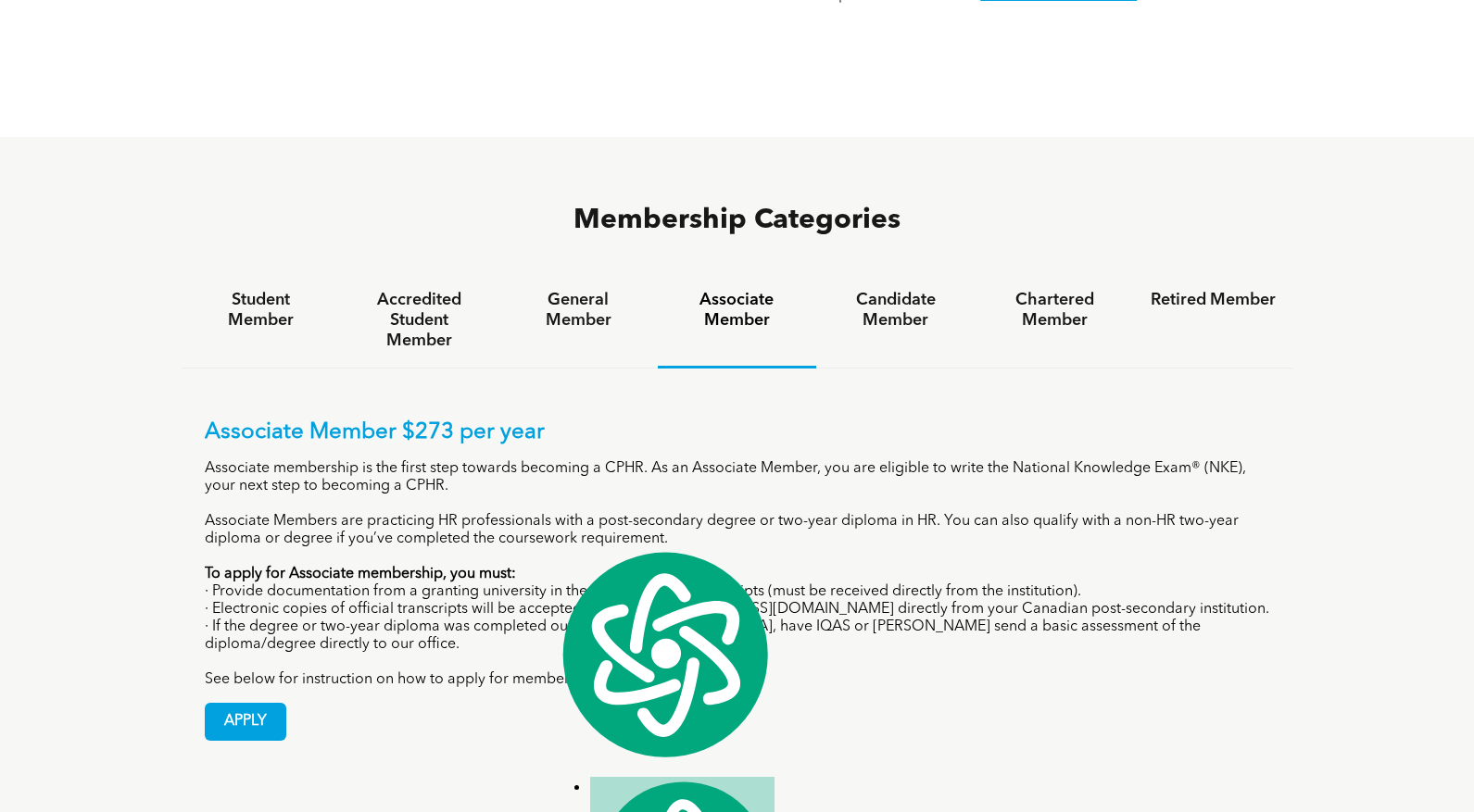
click at [517, 562] on div "Associate Member $273 per year Associate membership is the first step towards b…" at bounding box center [737, 554] width 1065 height 270
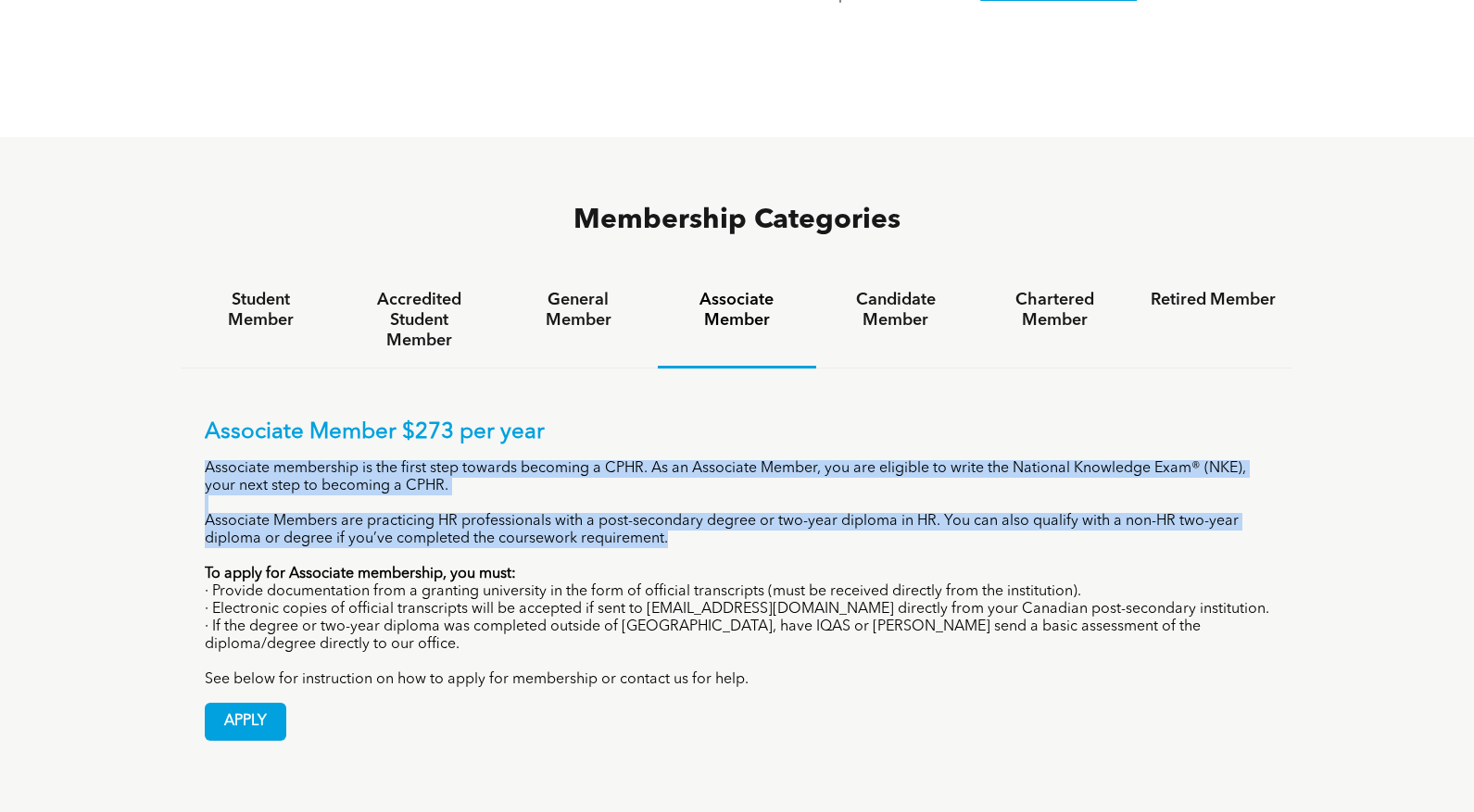
drag, startPoint x: 382, startPoint y: 354, endPoint x: 1098, endPoint y: 437, distance: 720.8
click at [1098, 437] on div "Associate Member $273 per year Associate membership is the first step towards b…" at bounding box center [737, 554] width 1065 height 270
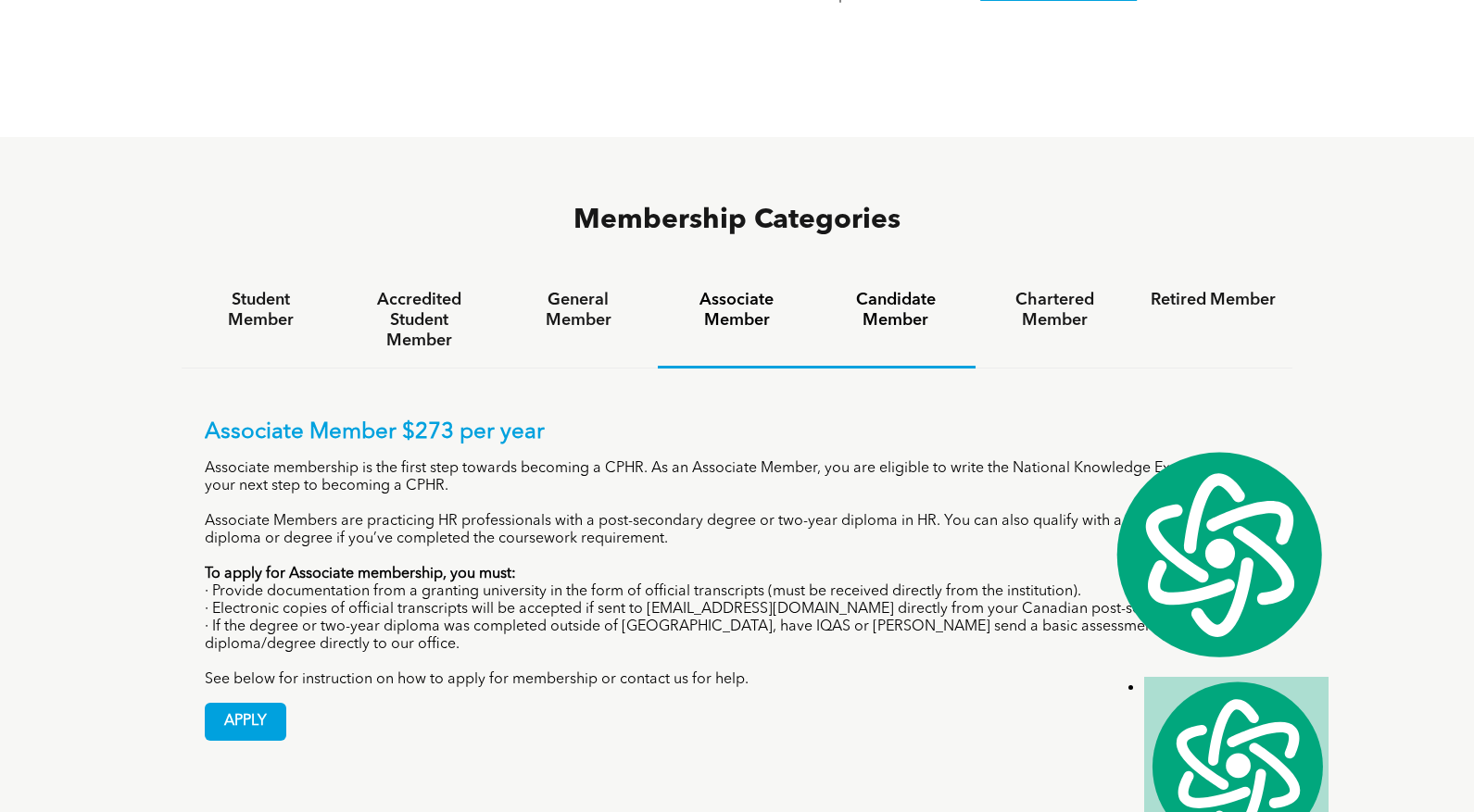
click at [902, 290] on h4 "Candidate Member" at bounding box center [896, 309] width 125 height 41
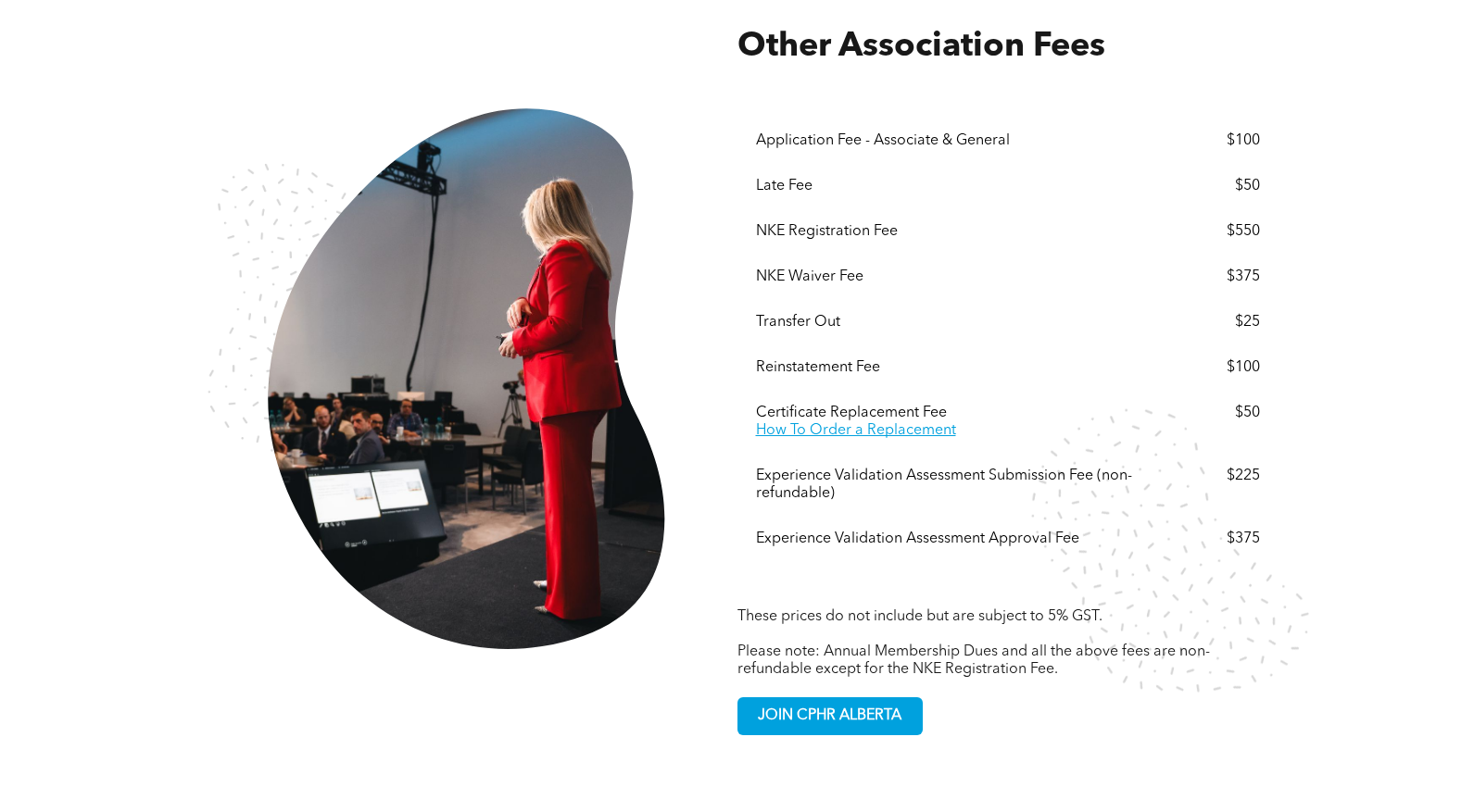
scroll to position [3222, 0]
